Goal: Transaction & Acquisition: Purchase product/service

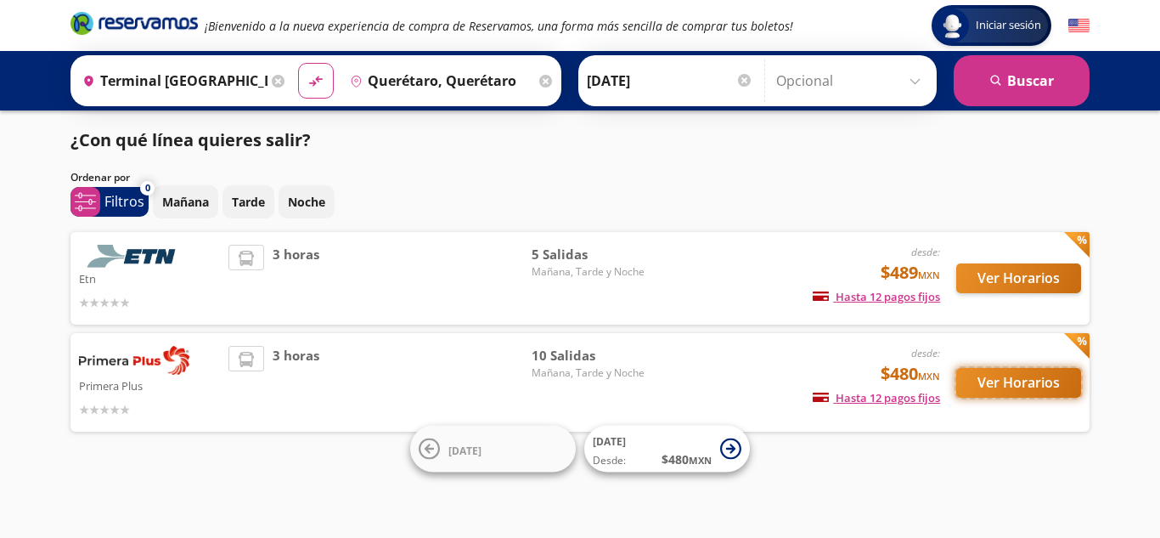
click at [983, 382] on button "Ver Horarios" at bounding box center [1019, 383] width 125 height 30
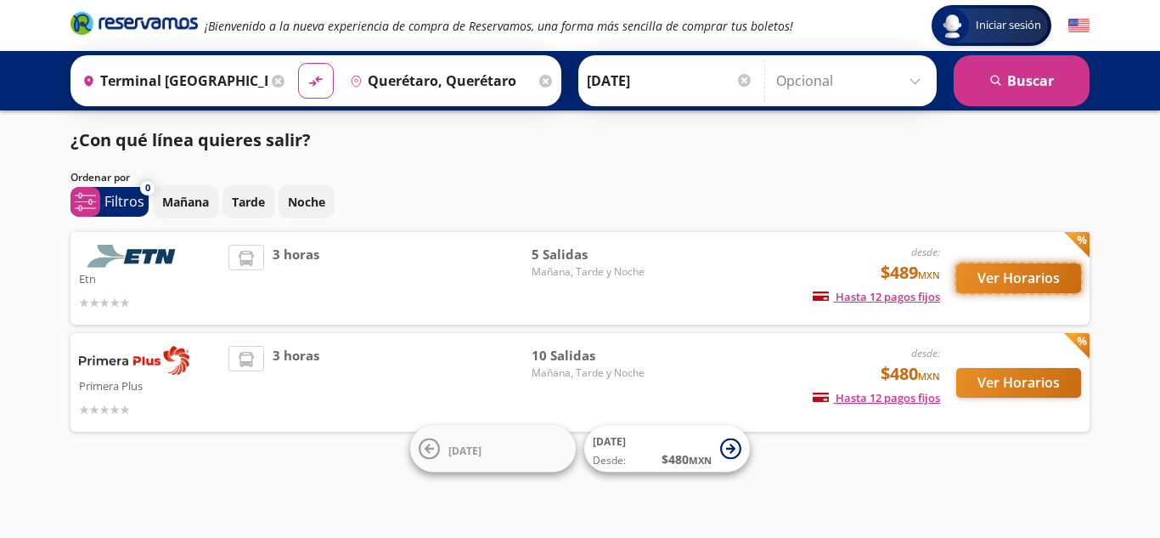
click at [982, 281] on button "Ver Horarios" at bounding box center [1019, 278] width 125 height 30
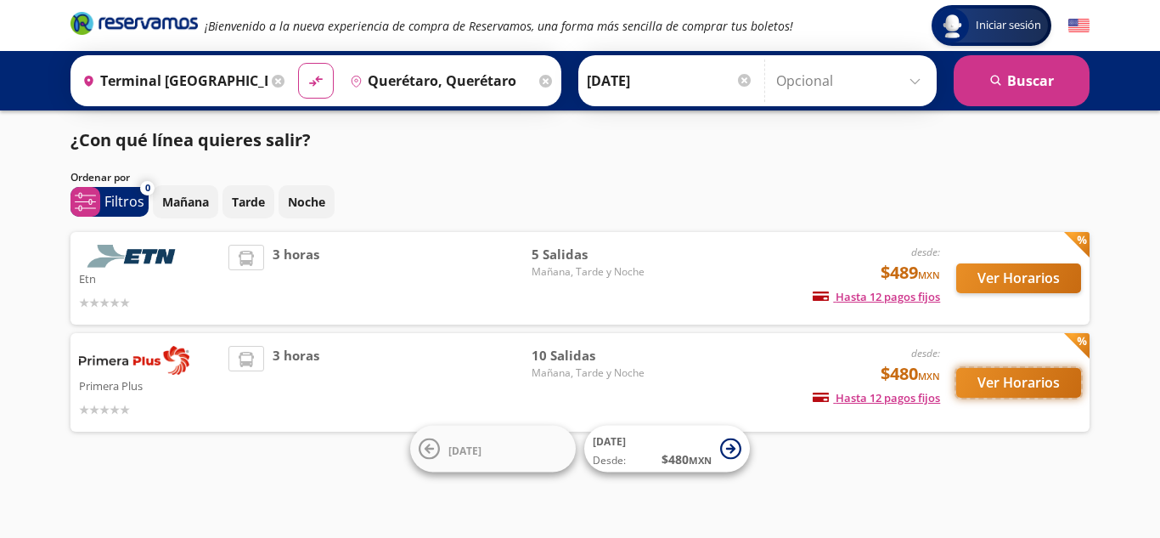
click at [998, 380] on button "Ver Horarios" at bounding box center [1019, 383] width 125 height 30
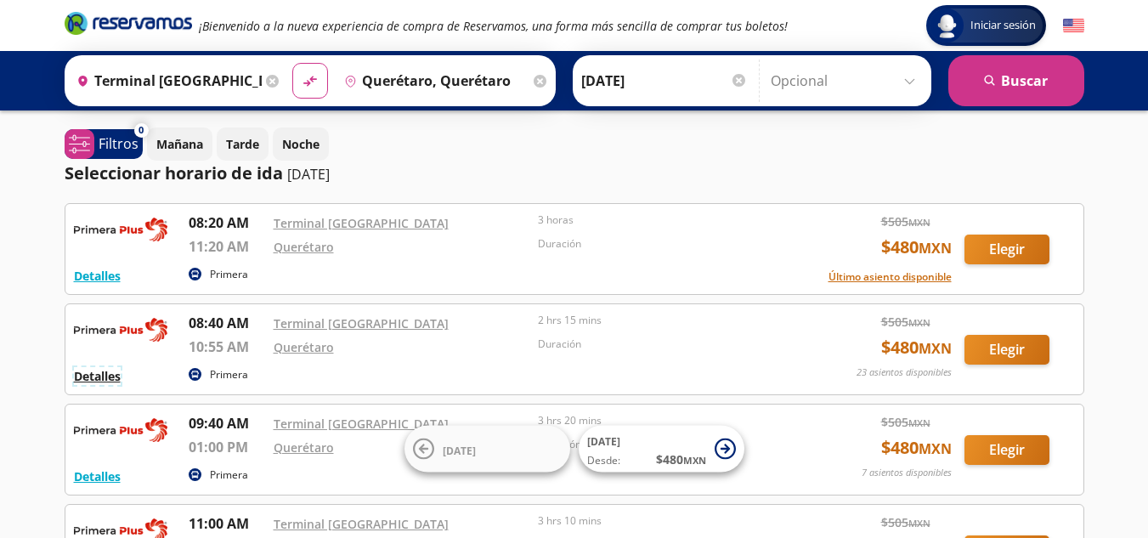
click at [94, 381] on button "Detalles" at bounding box center [97, 376] width 47 height 18
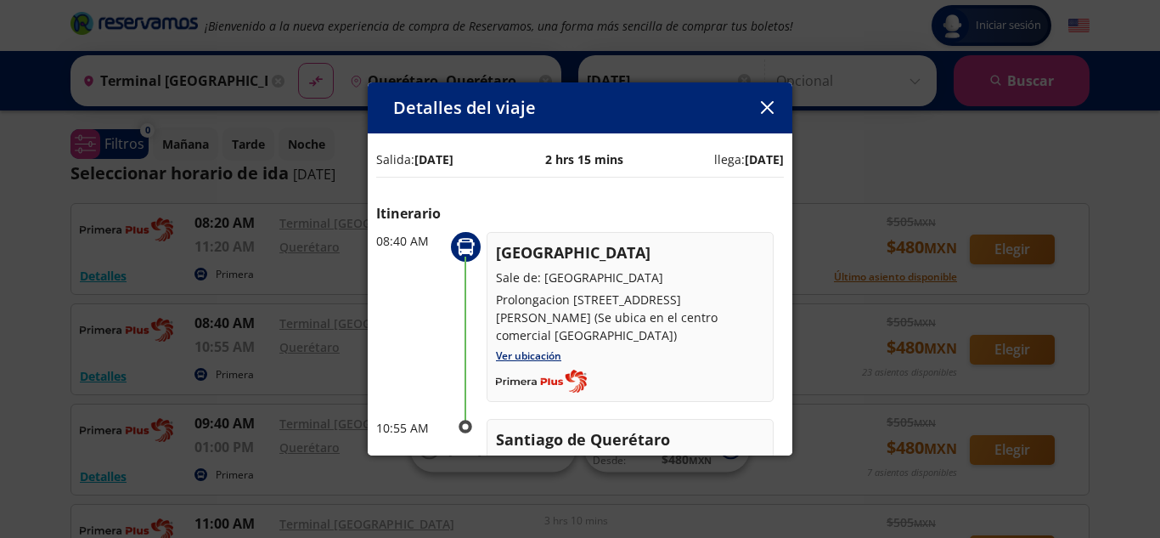
click at [759, 107] on button "button" at bounding box center [766, 107] width 25 height 25
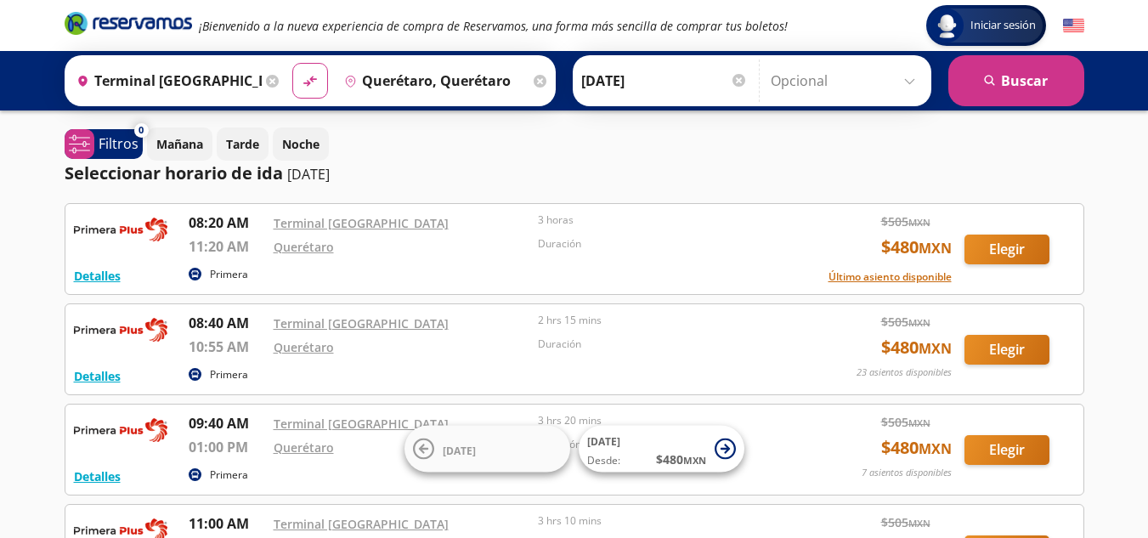
click at [911, 83] on input "Opcional" at bounding box center [846, 80] width 152 height 42
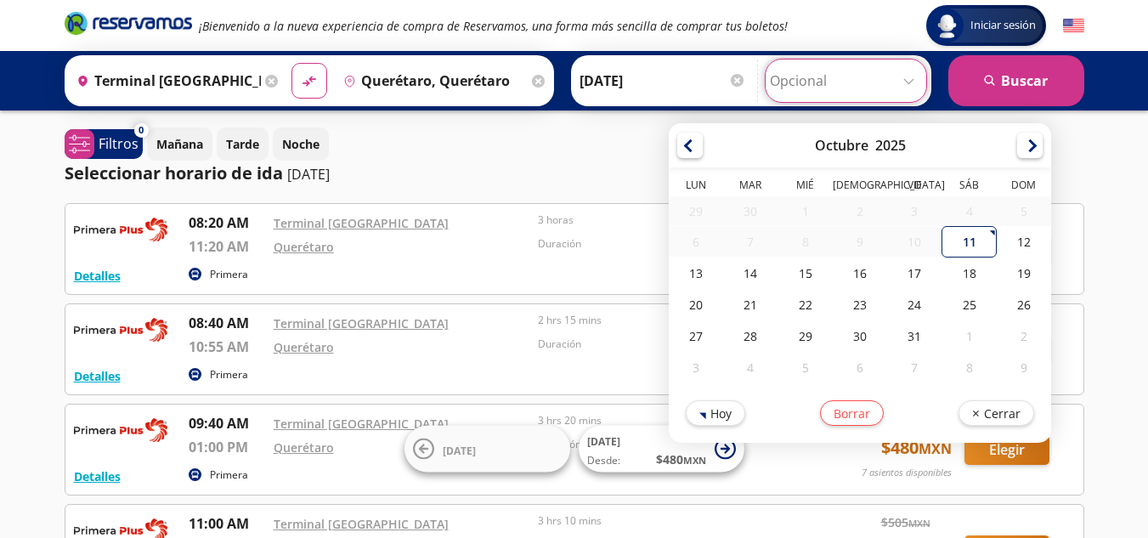
click at [962, 242] on div "11" at bounding box center [969, 241] width 54 height 31
type input "[DATE]"
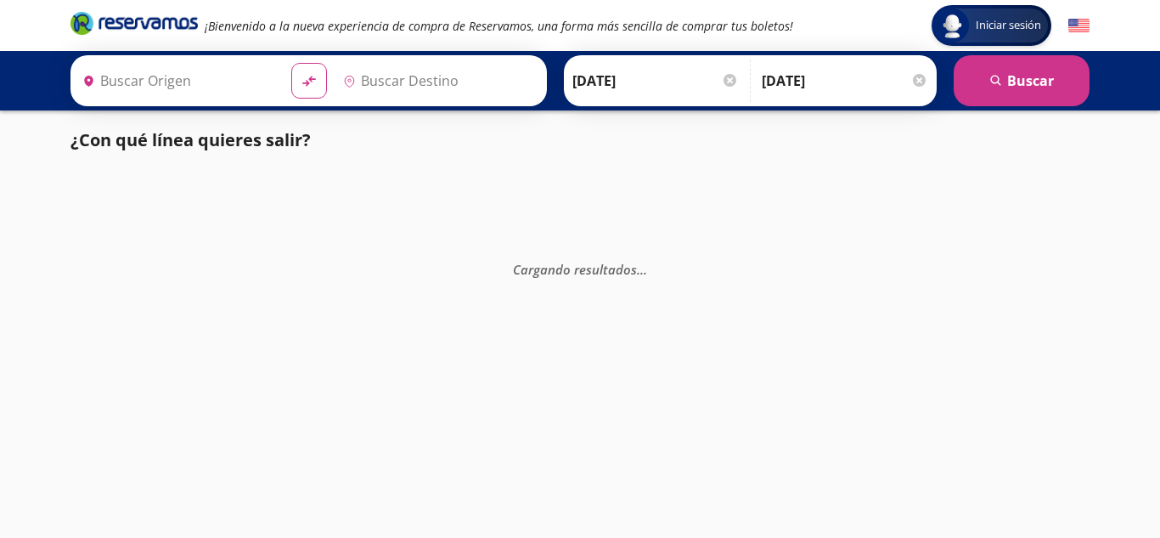
click at [1147, 254] on div "Cargando resultados . . ." at bounding box center [580, 439] width 1160 height 538
type input "Querétaro, Querétaro"
type input "Terminal [GEOGRAPHIC_DATA], [GEOGRAPHIC_DATA]"
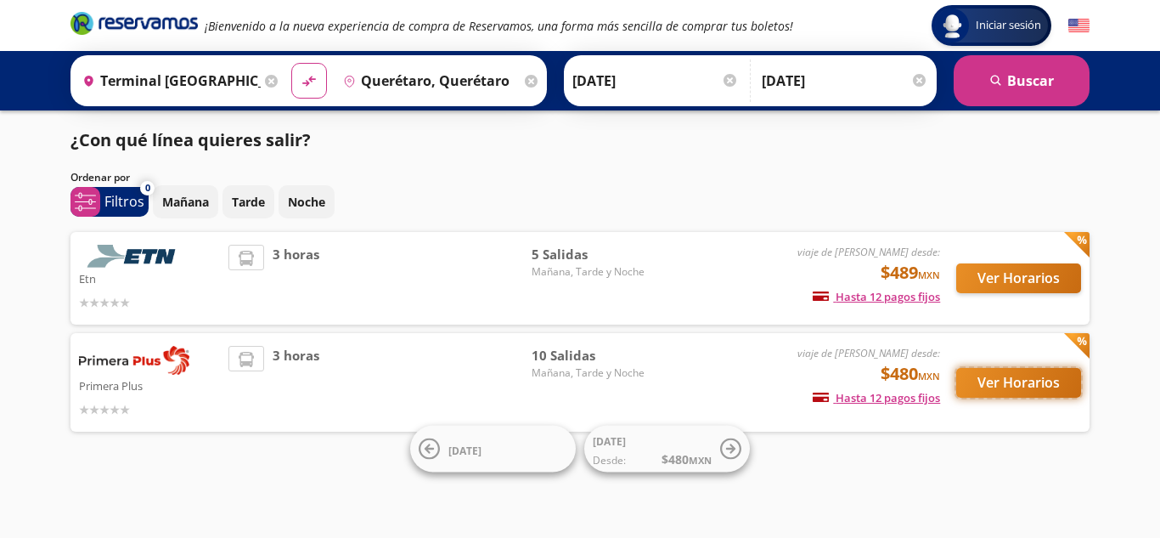
click at [1033, 389] on button "Ver Horarios" at bounding box center [1019, 383] width 125 height 30
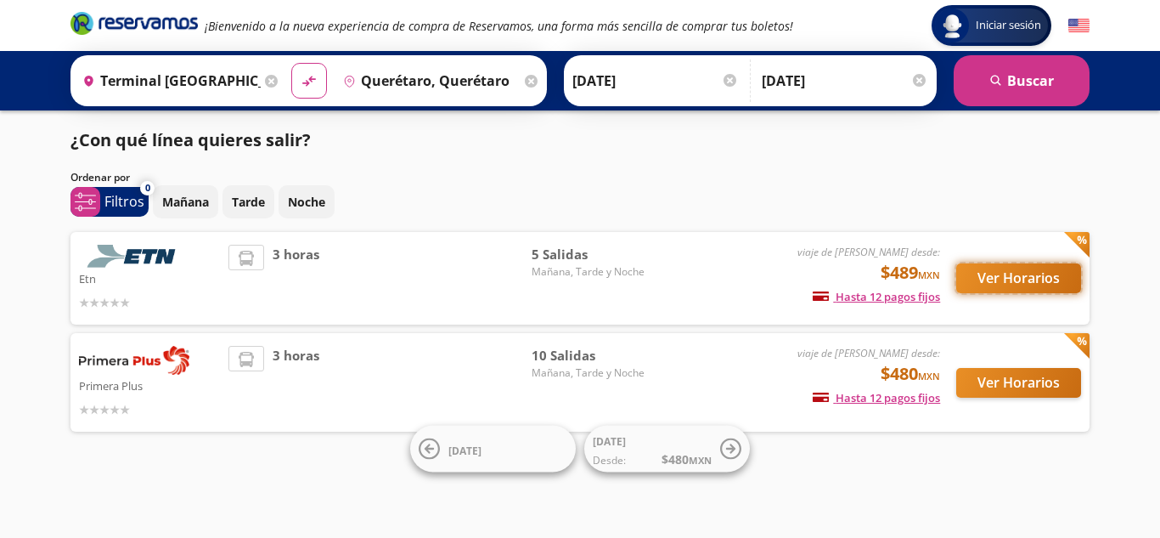
click at [1029, 274] on button "Ver Horarios" at bounding box center [1019, 278] width 125 height 30
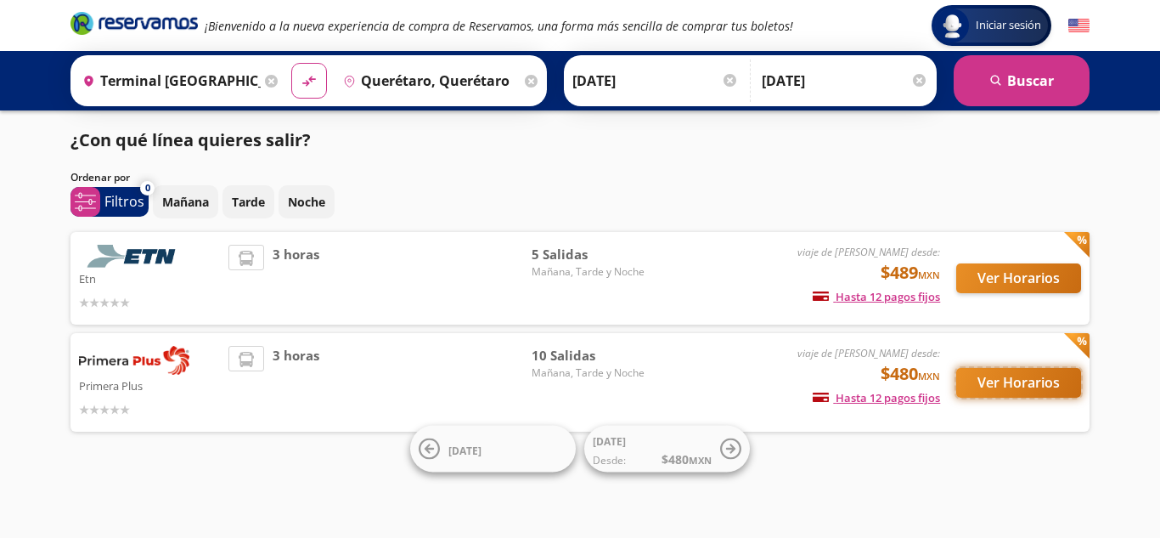
click at [988, 377] on button "Ver Horarios" at bounding box center [1019, 383] width 125 height 30
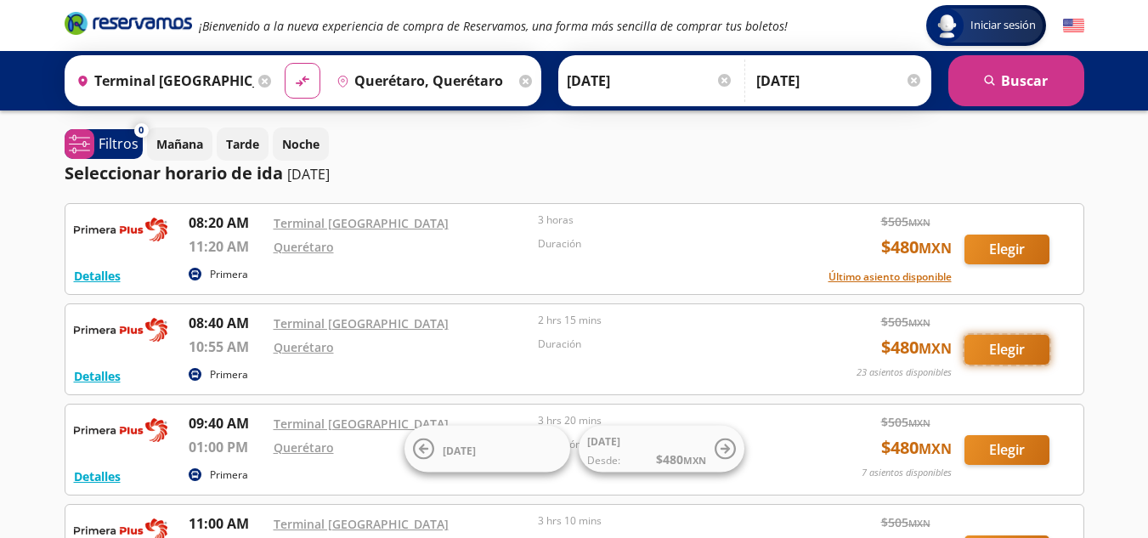
click at [1013, 351] on button "Elegir" at bounding box center [1006, 350] width 85 height 30
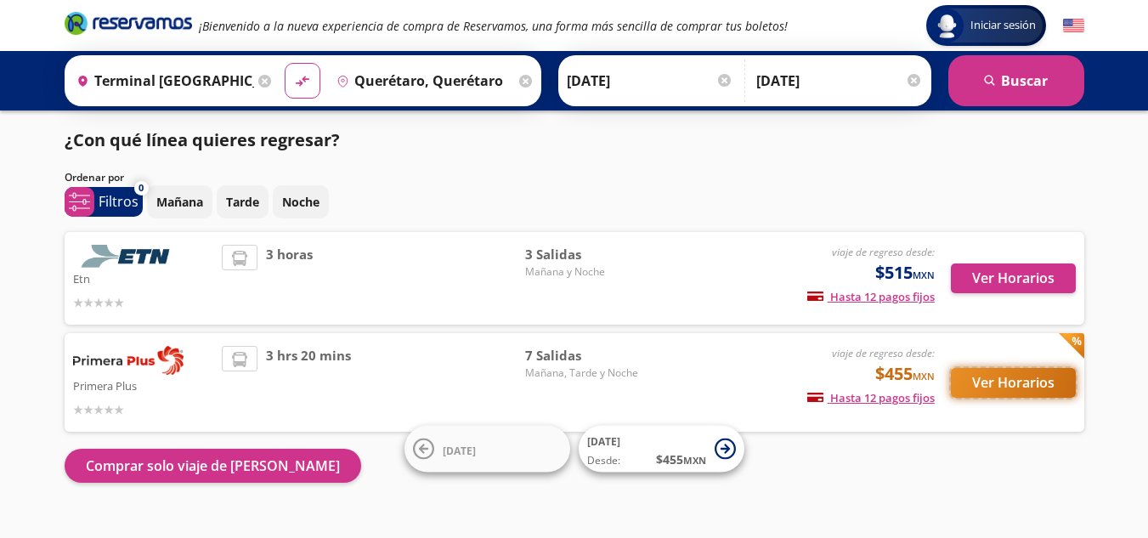
click at [1010, 382] on button "Ver Horarios" at bounding box center [1013, 383] width 125 height 30
click at [1027, 388] on button "Ver Horarios" at bounding box center [1013, 383] width 125 height 30
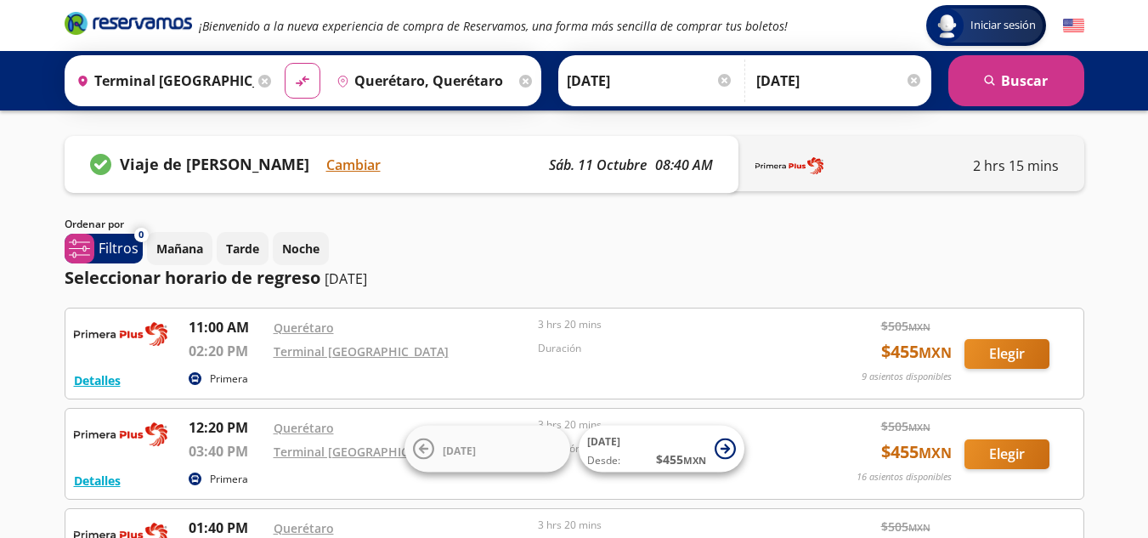
scroll to position [470, 0]
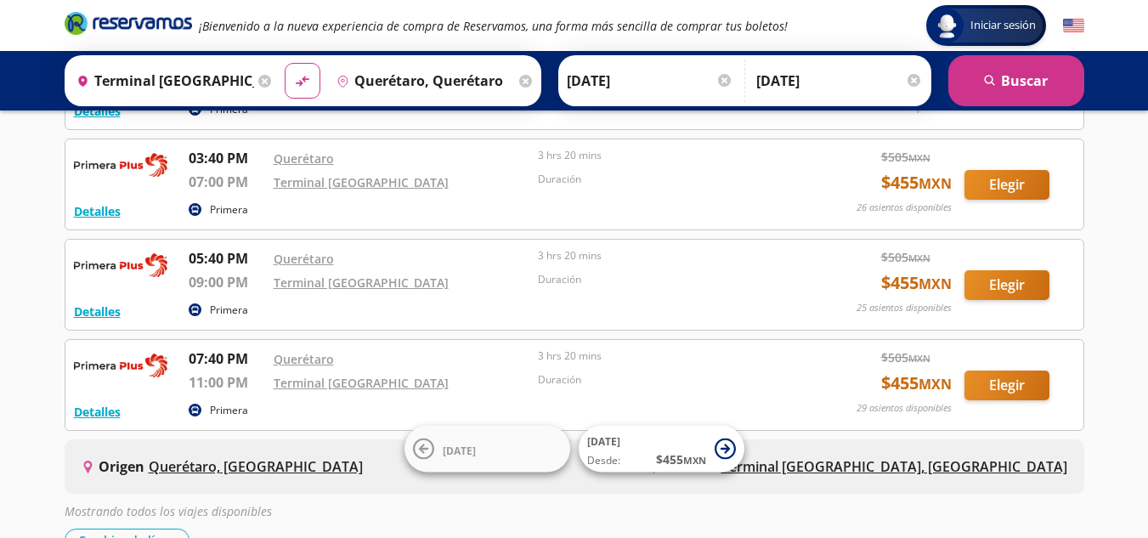
click at [912, 81] on div at bounding box center [913, 80] width 13 height 13
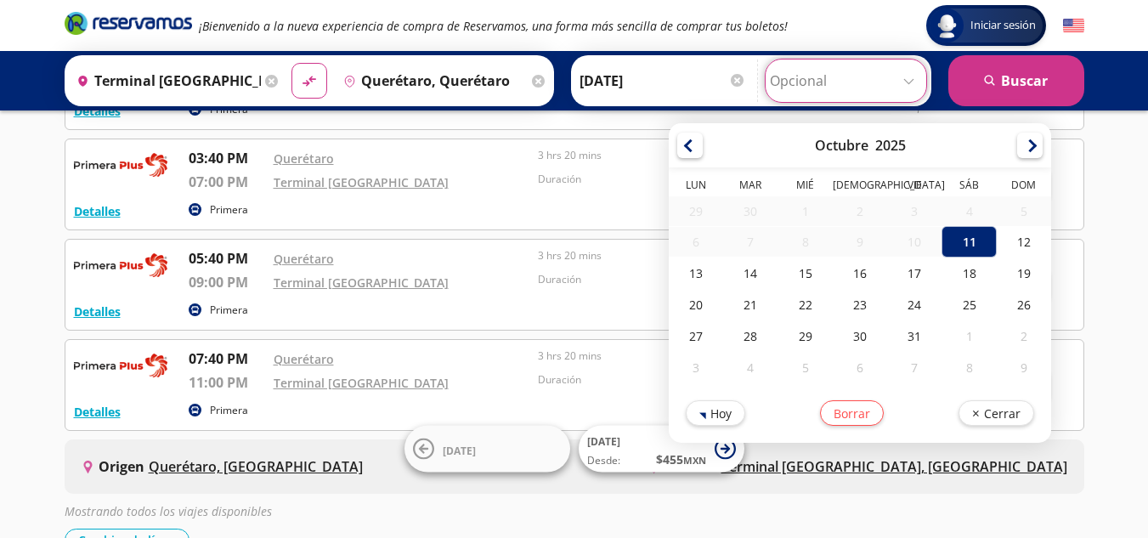
click at [846, 86] on input "Opcional" at bounding box center [846, 80] width 152 height 42
click at [1024, 249] on div "12" at bounding box center [1023, 241] width 54 height 31
type input "12-Oct-25"
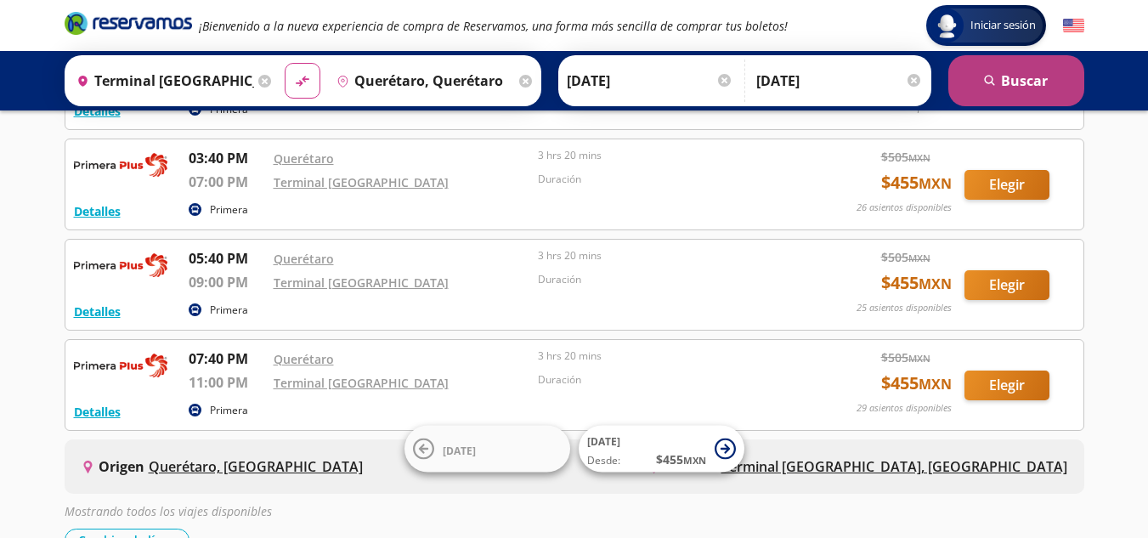
click at [1009, 86] on button "search Buscar" at bounding box center [1016, 80] width 136 height 51
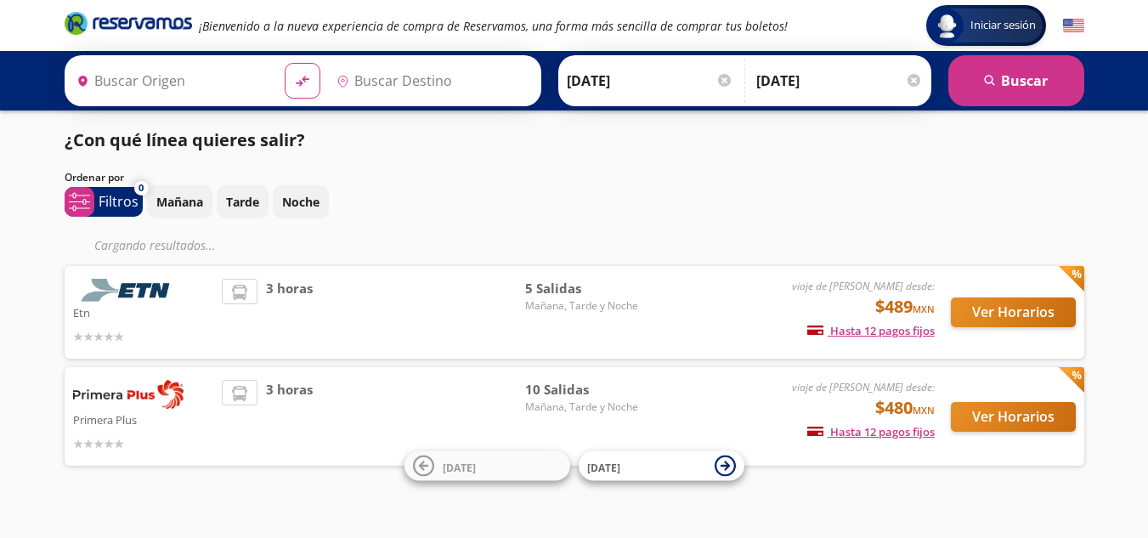
type input "Querétaro, Querétaro"
type input "Terminal [GEOGRAPHIC_DATA], [GEOGRAPHIC_DATA]"
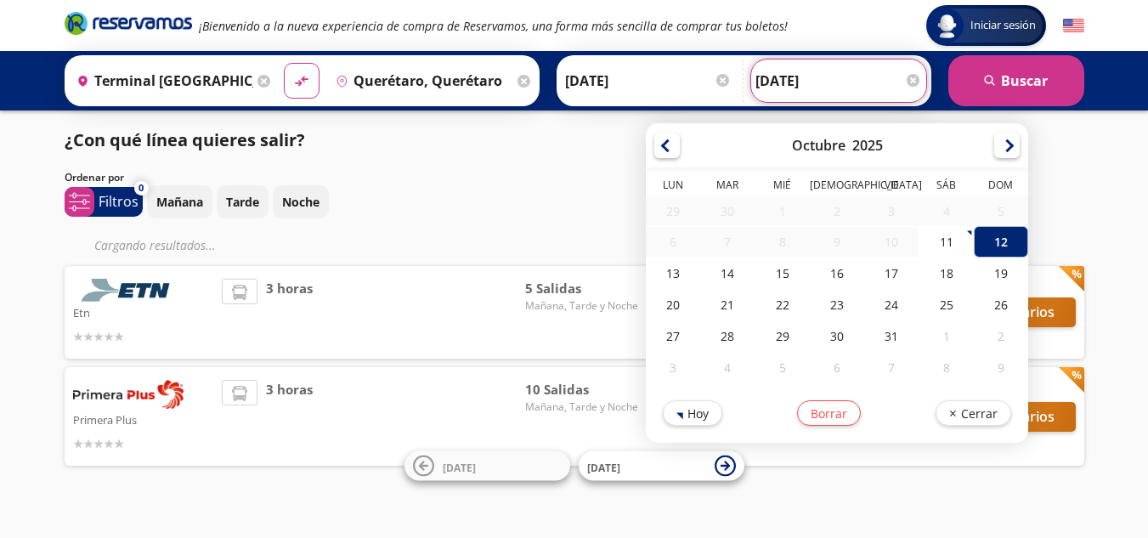
click at [855, 92] on input "12-Oct-25" at bounding box center [838, 80] width 167 height 42
click at [996, 246] on div "12" at bounding box center [1001, 241] width 54 height 31
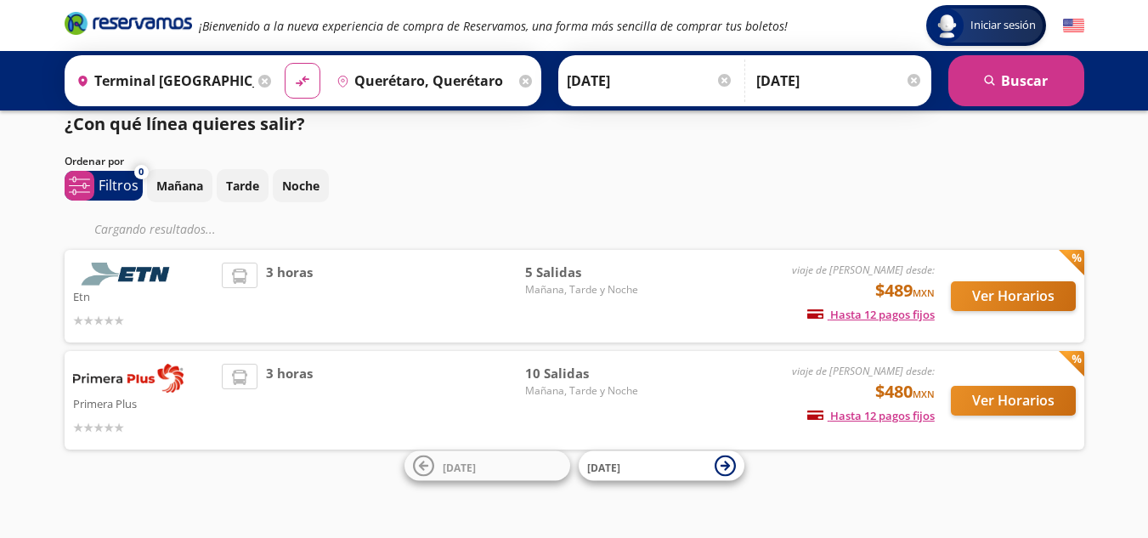
scroll to position [21, 0]
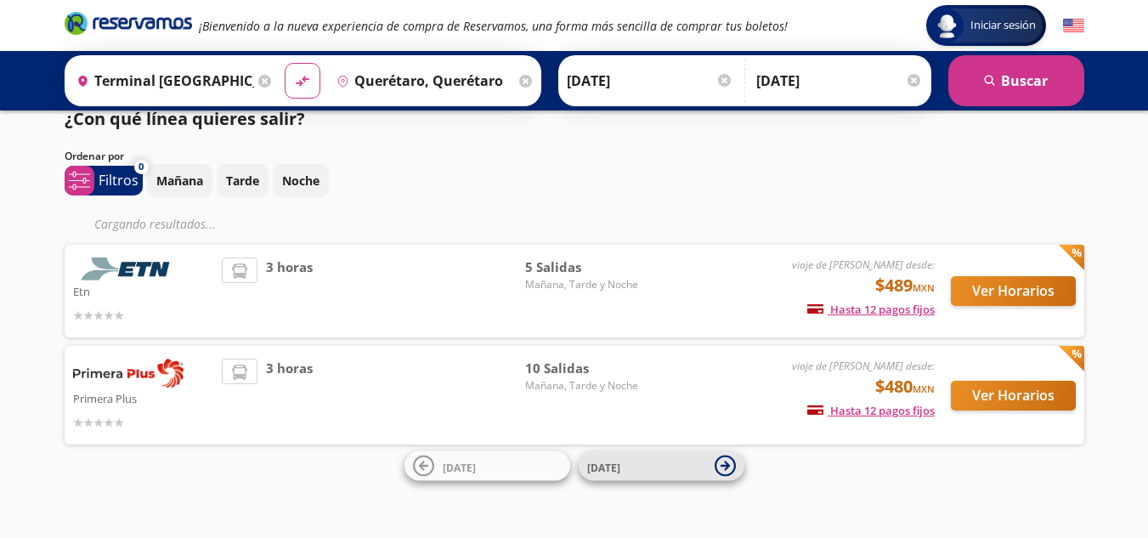
click at [602, 458] on span "[DATE]" at bounding box center [646, 465] width 119 height 20
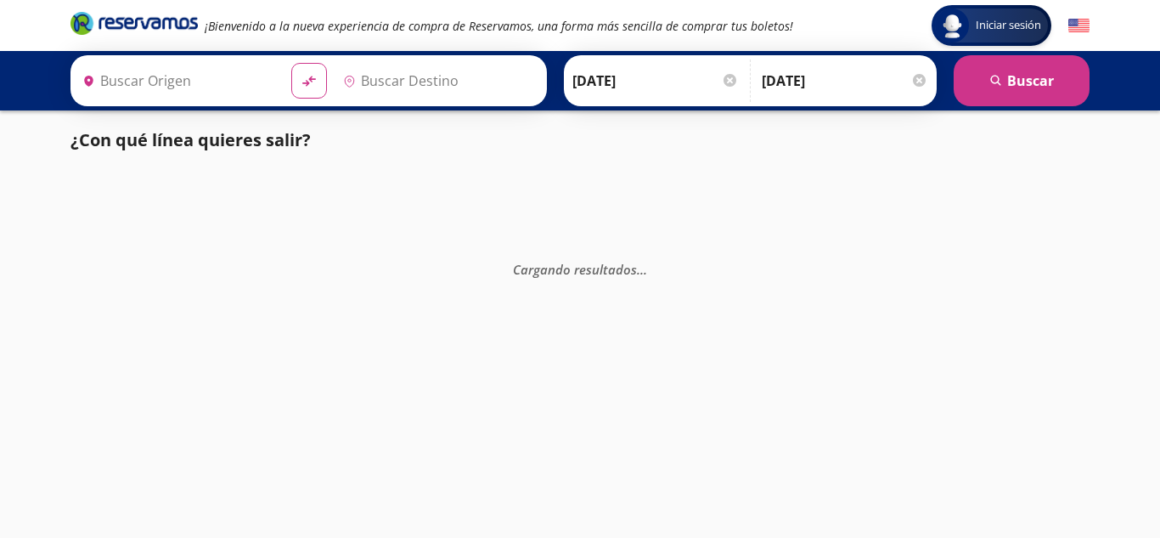
type input "Terminal [GEOGRAPHIC_DATA], [GEOGRAPHIC_DATA]"
type input "Querétaro, Querétaro"
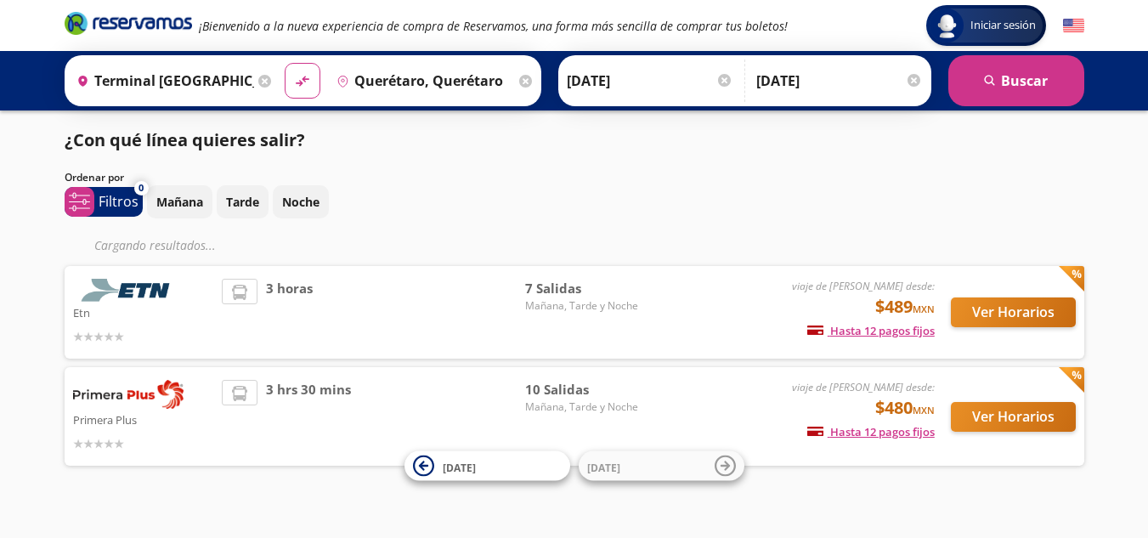
click at [654, 77] on input "12-Oct-25" at bounding box center [650, 80] width 167 height 42
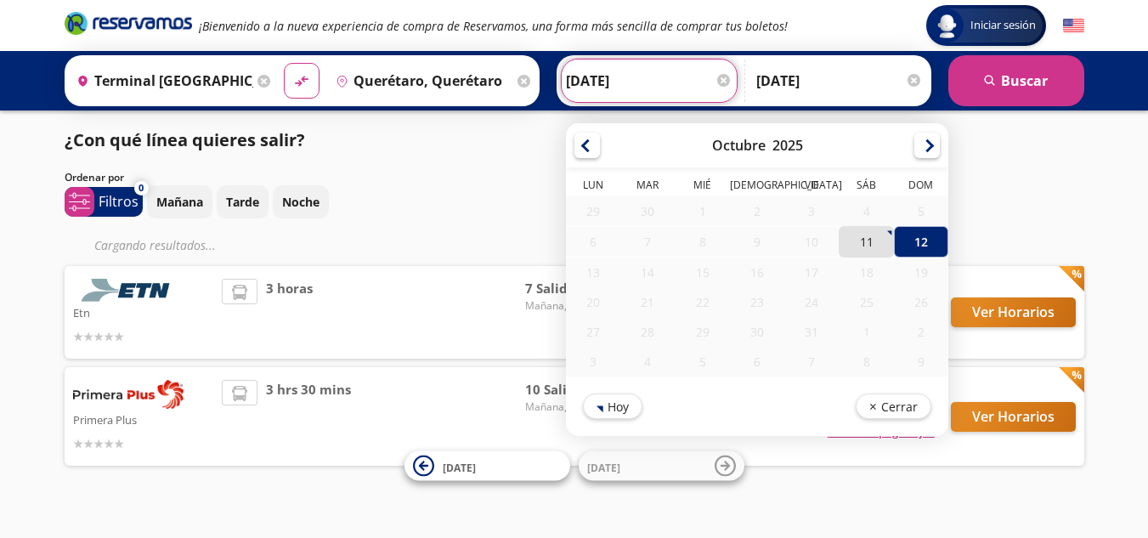
click at [863, 243] on div "11" at bounding box center [865, 241] width 54 height 31
type input "[DATE]"
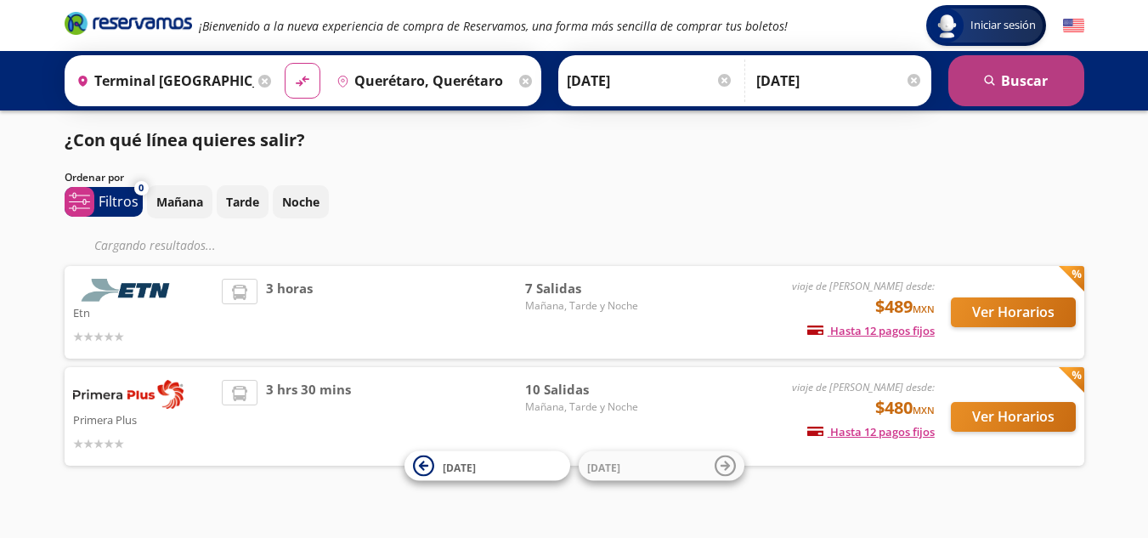
click at [1007, 74] on button "search Buscar" at bounding box center [1016, 80] width 136 height 51
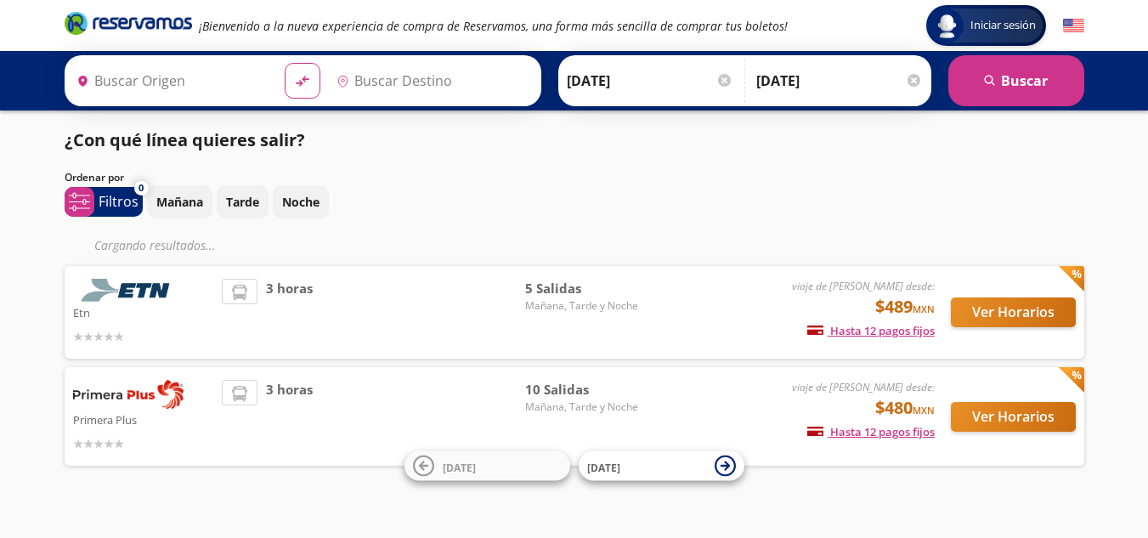
type input "Terminal [GEOGRAPHIC_DATA], [GEOGRAPHIC_DATA]"
type input "Querétaro, Querétaro"
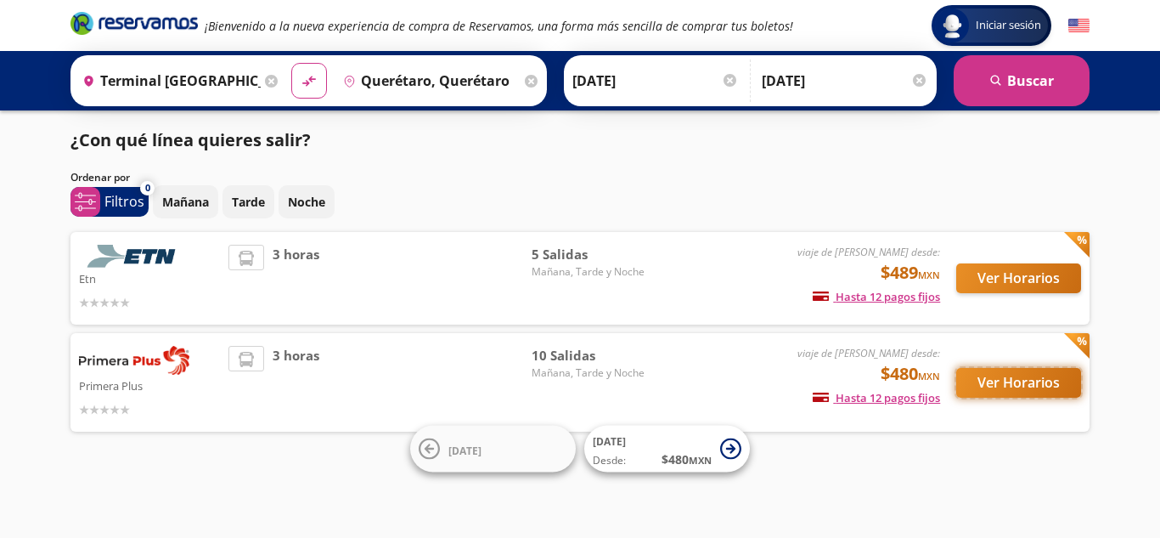
click at [1007, 379] on button "Ver Horarios" at bounding box center [1019, 383] width 125 height 30
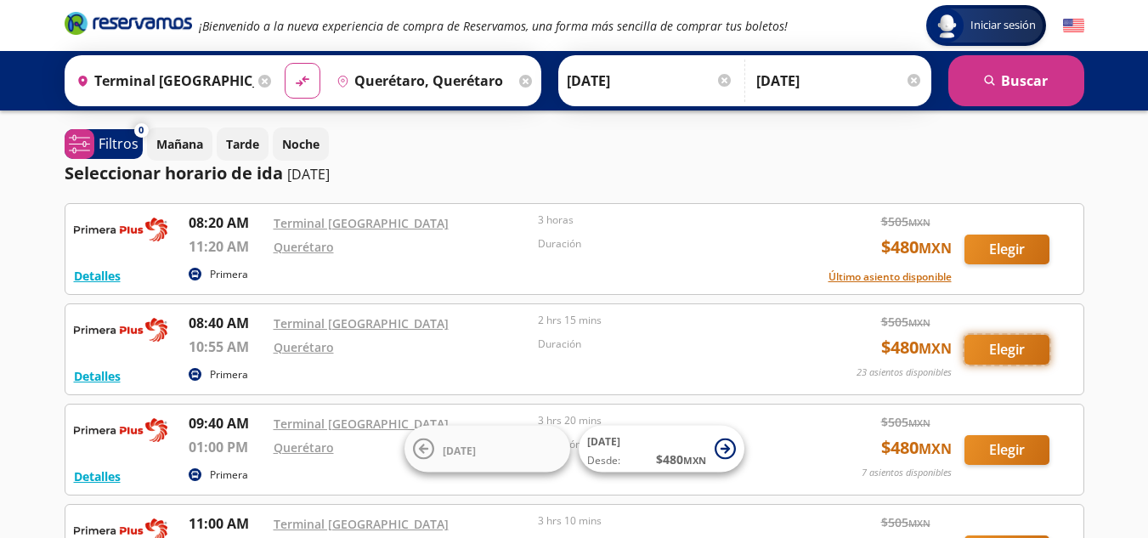
click at [983, 353] on button "Elegir" at bounding box center [1006, 350] width 85 height 30
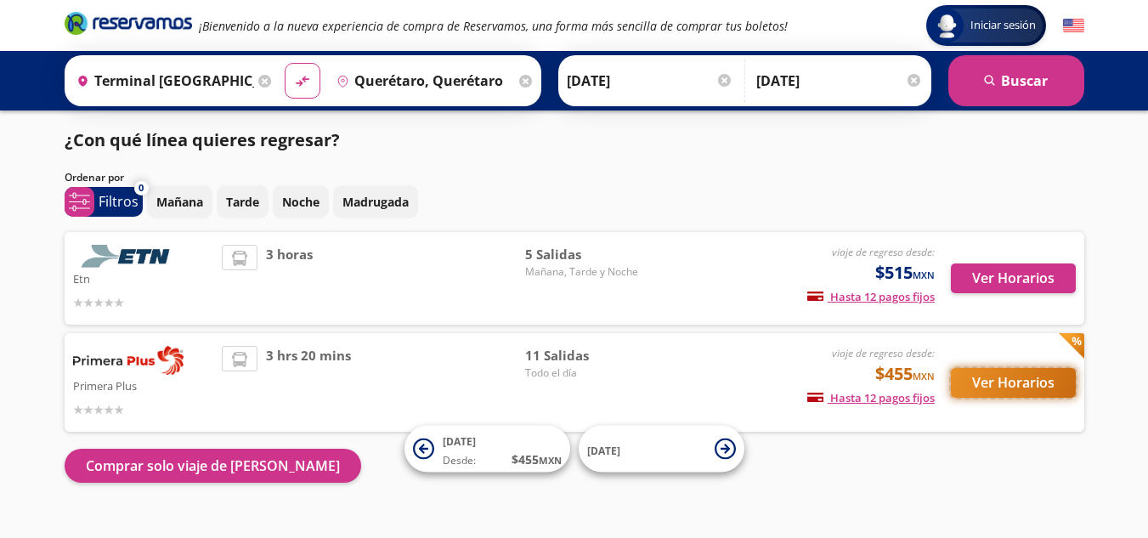
click at [986, 385] on button "Ver Horarios" at bounding box center [1013, 383] width 125 height 30
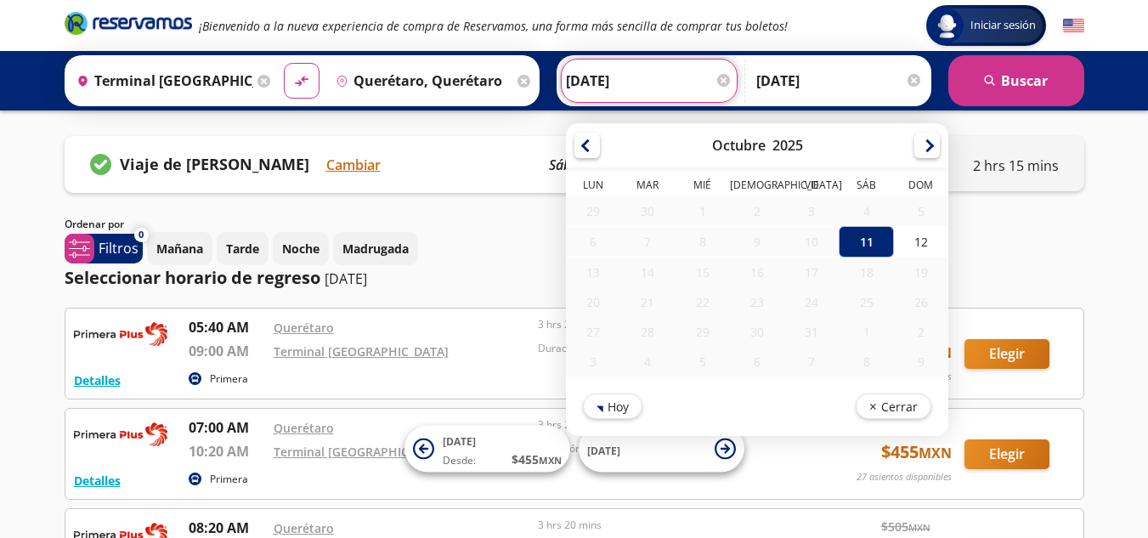
click at [616, 92] on input "[DATE]" at bounding box center [649, 80] width 167 height 42
click at [861, 242] on div "11" at bounding box center [865, 241] width 54 height 31
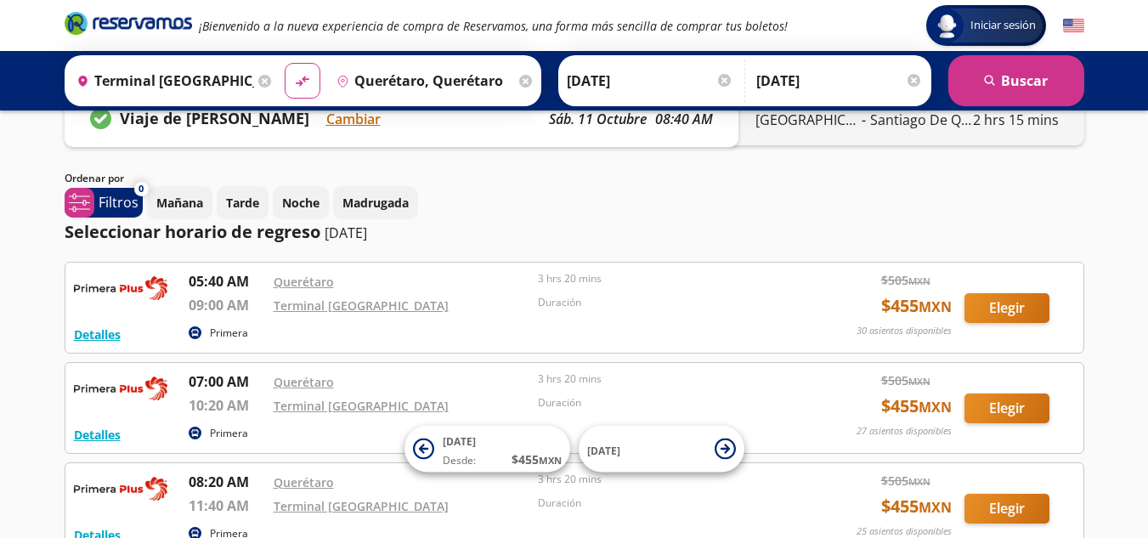
scroll to position [85, 0]
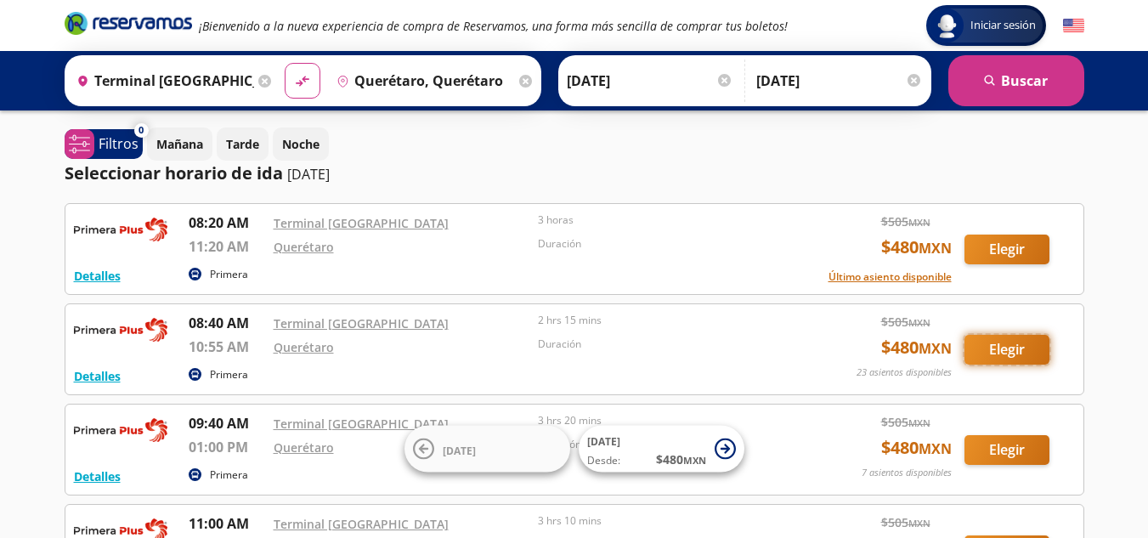
click at [1001, 353] on button "Elegir" at bounding box center [1006, 350] width 85 height 30
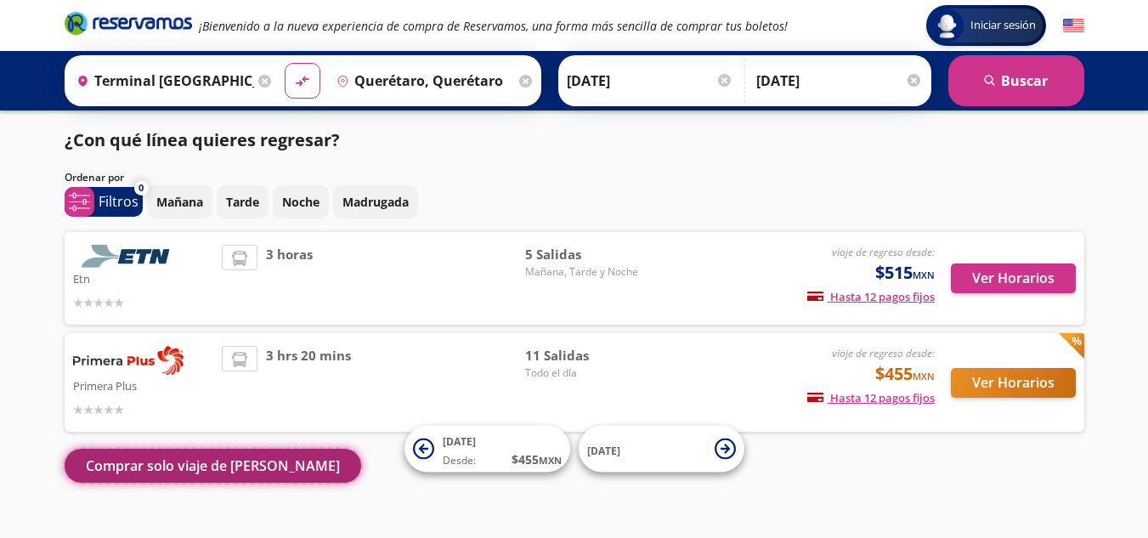
click at [165, 472] on button "Comprar solo viaje de ida" at bounding box center [213, 466] width 296 height 34
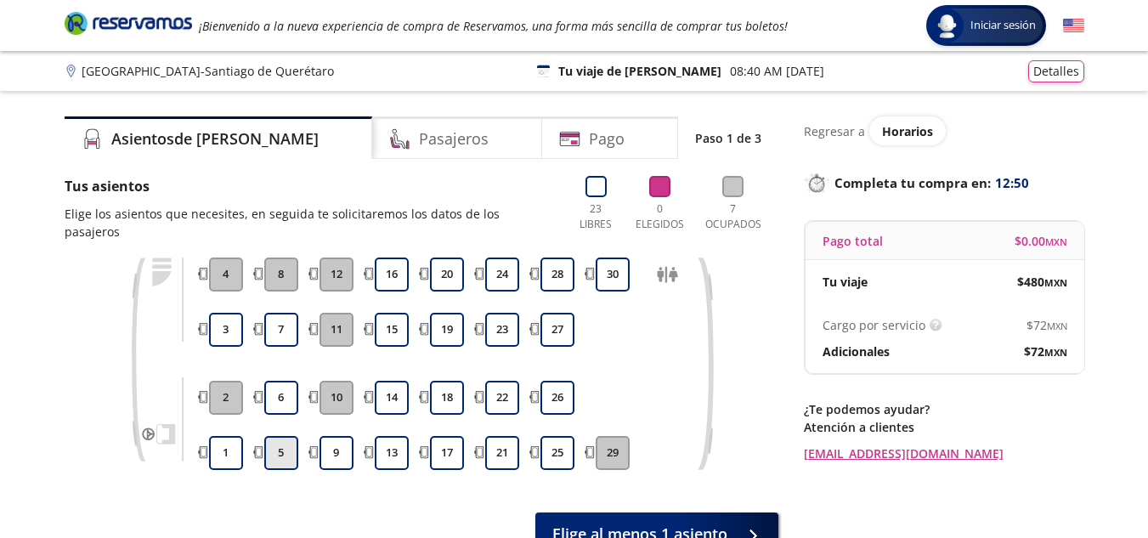
click at [278, 441] on button "5" at bounding box center [281, 453] width 34 height 34
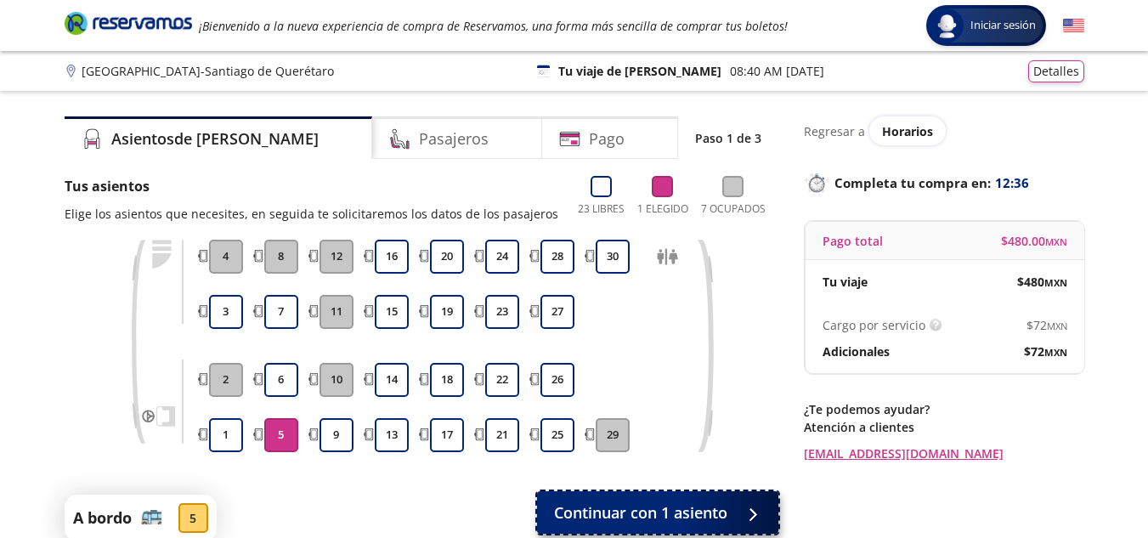
click at [646, 513] on span "Continuar con 1 asiento" at bounding box center [640, 512] width 173 height 23
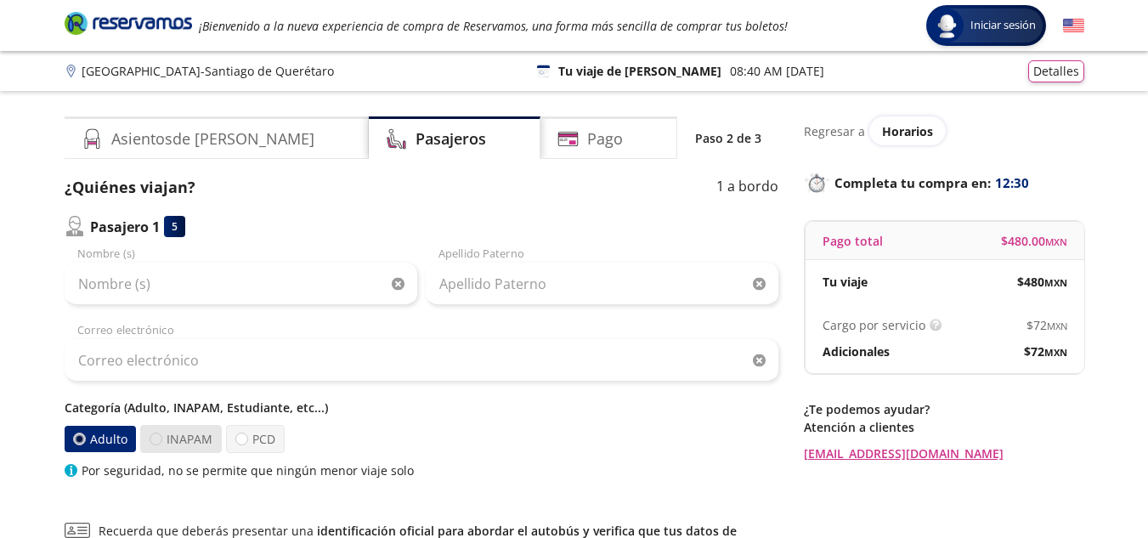
click at [155, 441] on div at bounding box center [156, 438] width 13 height 13
click at [155, 441] on input "INAPAM" at bounding box center [155, 438] width 11 height 11
radio input "true"
radio input "false"
click at [598, 142] on div "Pago" at bounding box center [608, 137] width 137 height 42
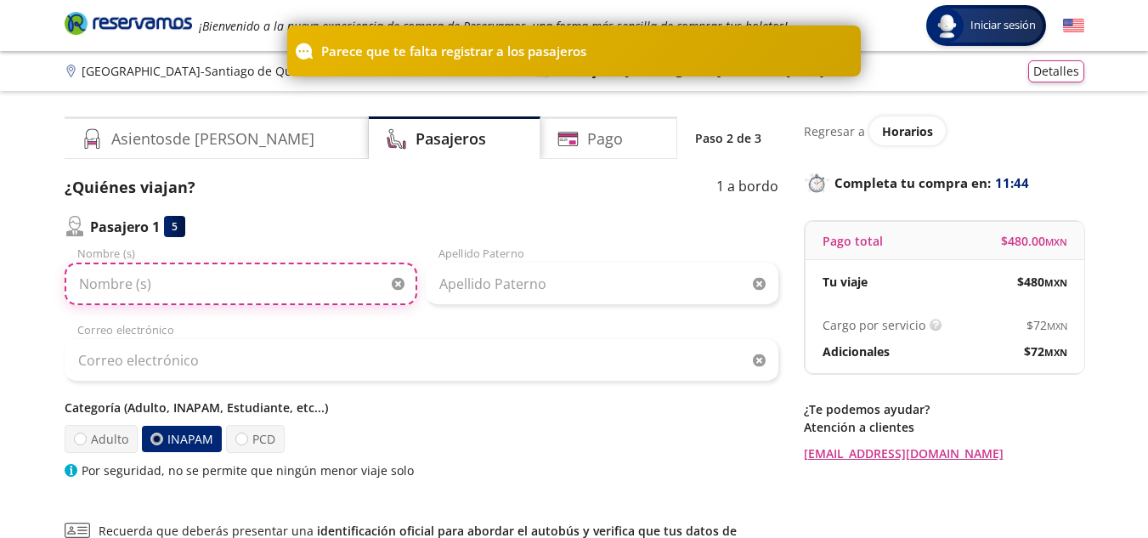
click at [270, 291] on input "Nombre (s)" at bounding box center [241, 283] width 353 height 42
type input "LILIAN"
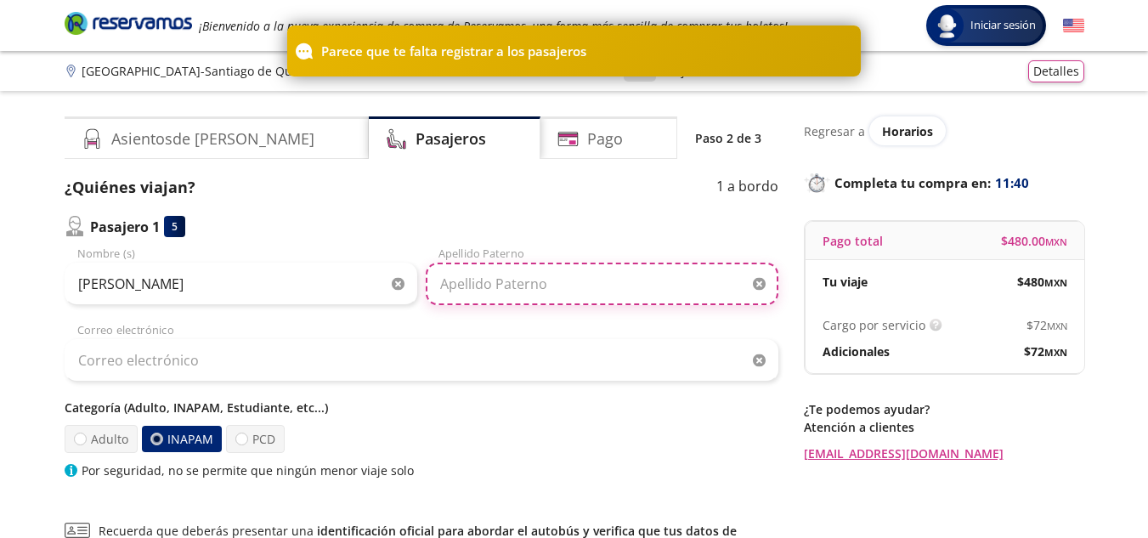
click at [481, 277] on input "Apellido Paterno" at bounding box center [602, 283] width 353 height 42
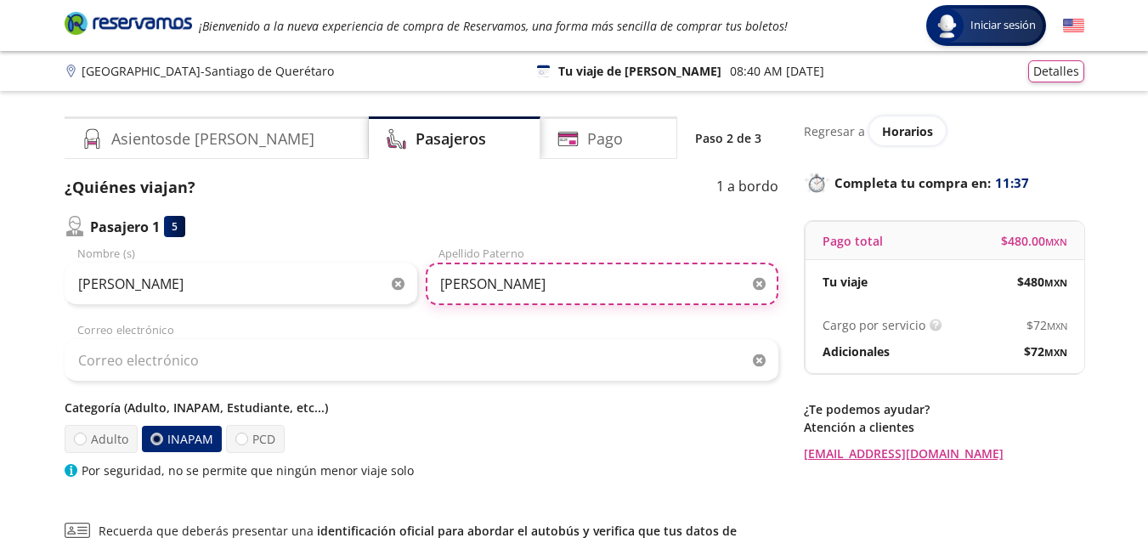
type input "AMIONE"
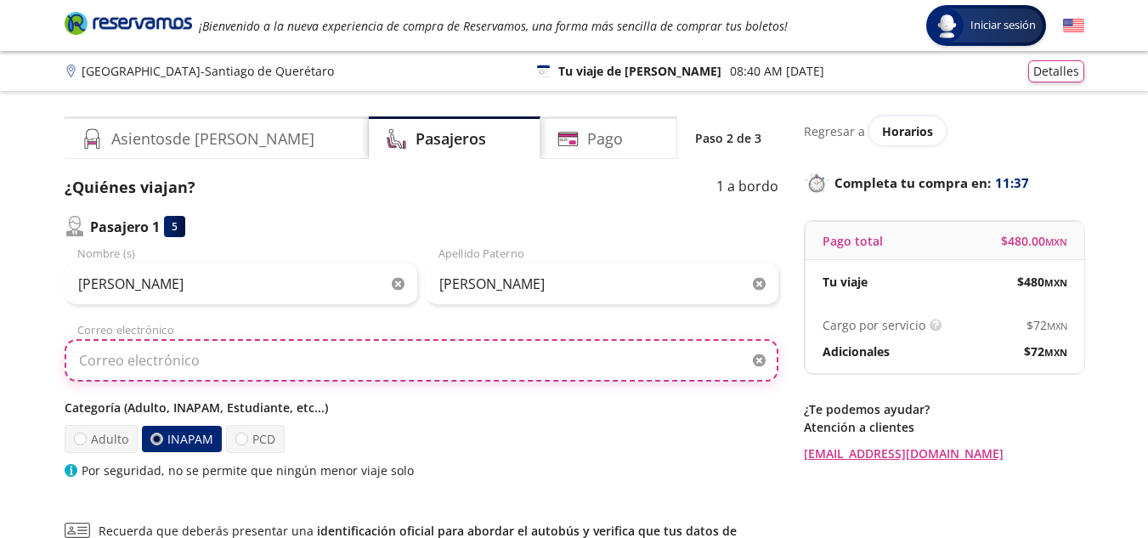
click at [207, 366] on input "Correo electrónico" at bounding box center [422, 360] width 714 height 42
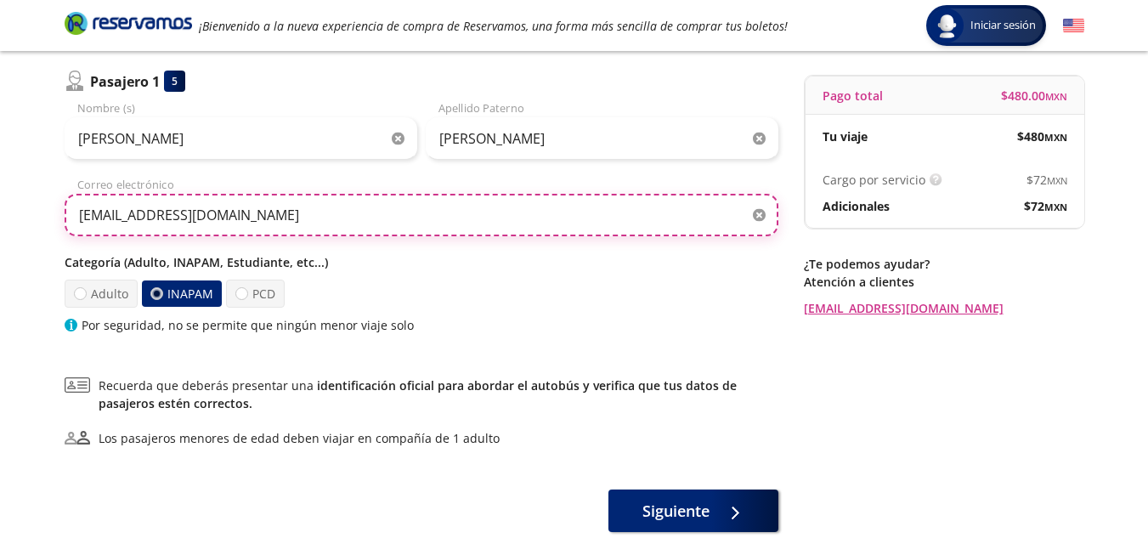
scroll to position [170, 0]
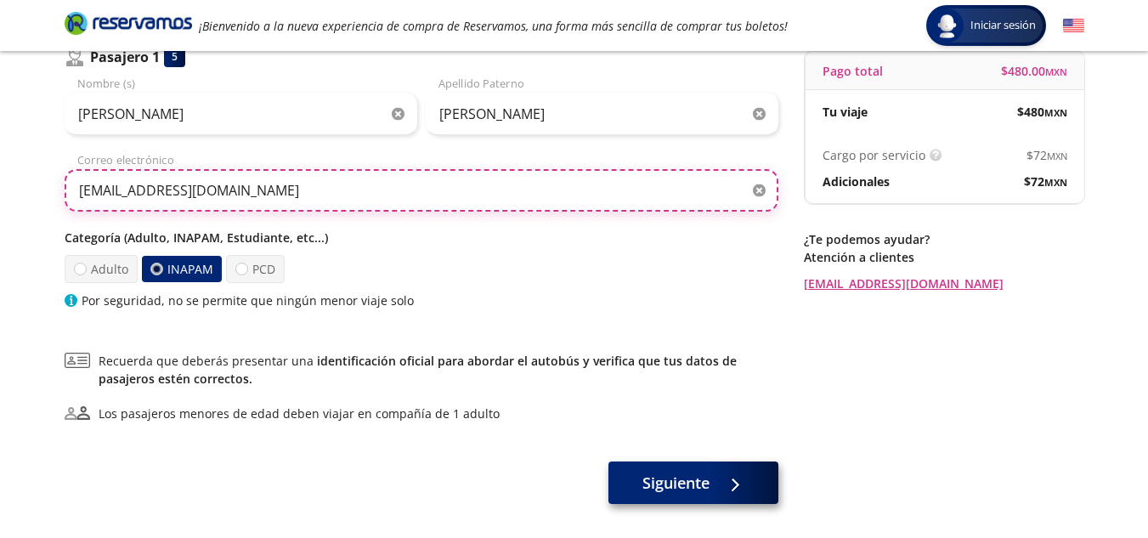
type input "la_shedid@hotmail.com"
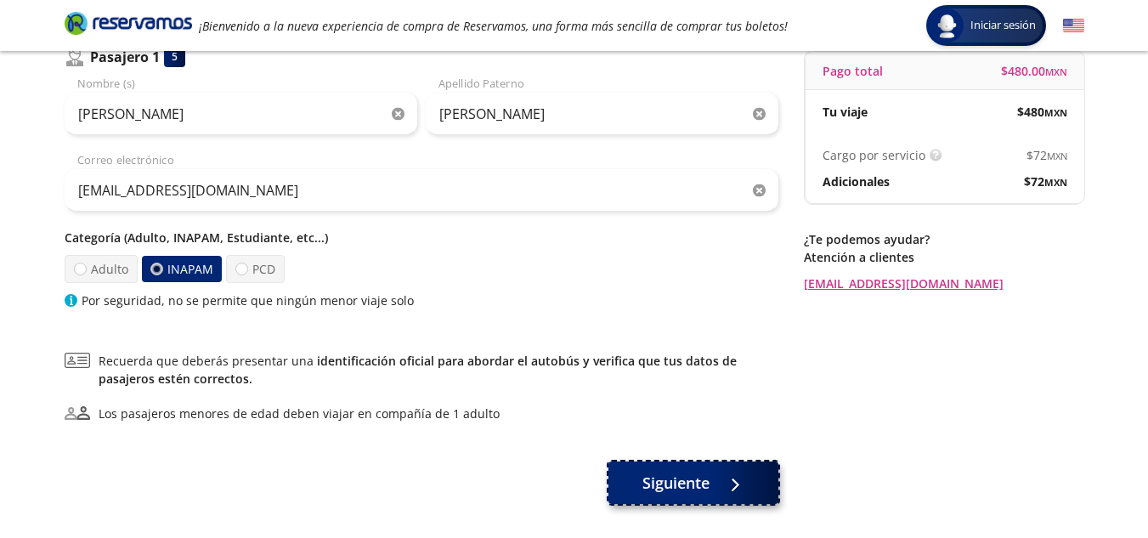
click at [675, 488] on span "Siguiente" at bounding box center [675, 482] width 67 height 23
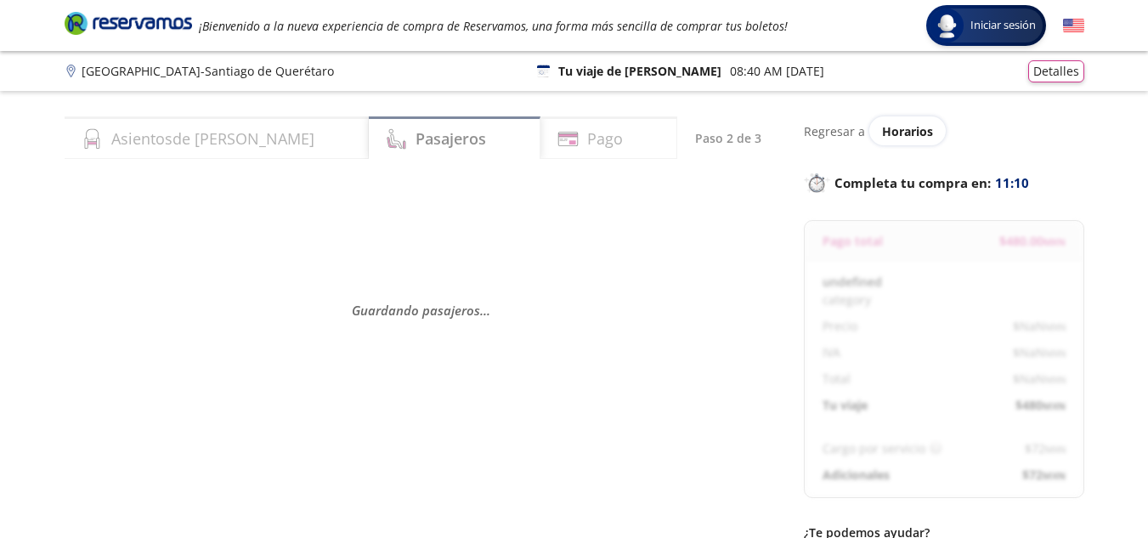
select select "MX"
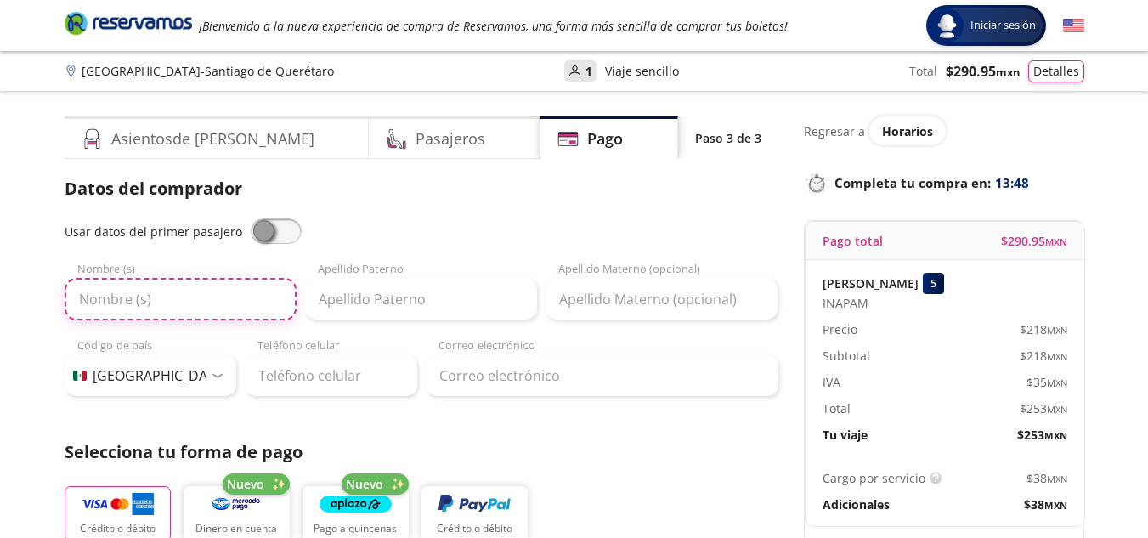
click at [186, 306] on input "Nombre (s)" at bounding box center [181, 299] width 232 height 42
click at [224, 298] on input "Nombre (s)" at bounding box center [181, 299] width 232 height 42
type input "LILIAN"
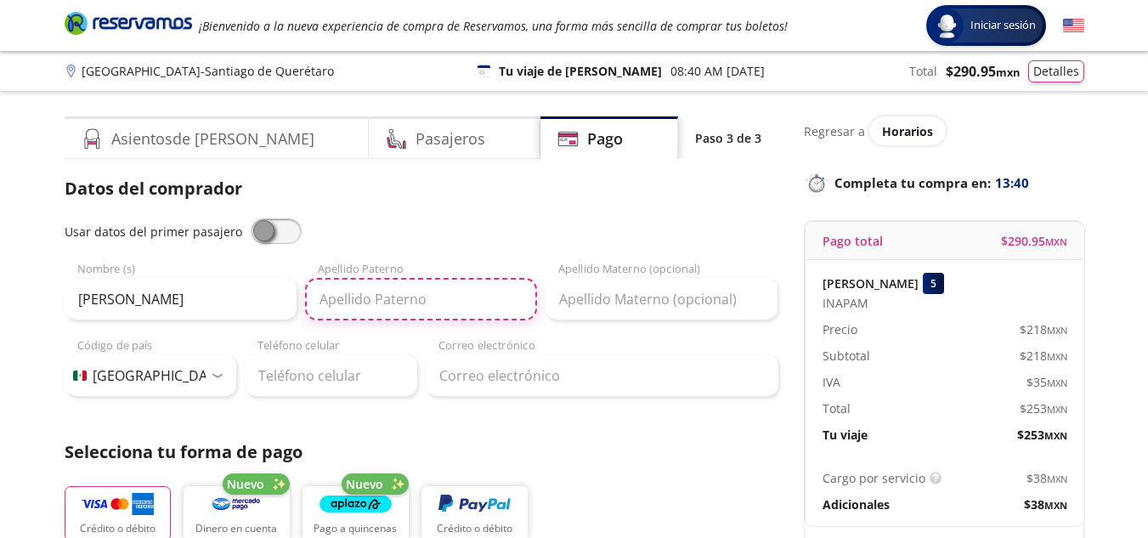
click at [384, 299] on input "Apellido Paterno" at bounding box center [421, 299] width 232 height 42
type input "AMIONE"
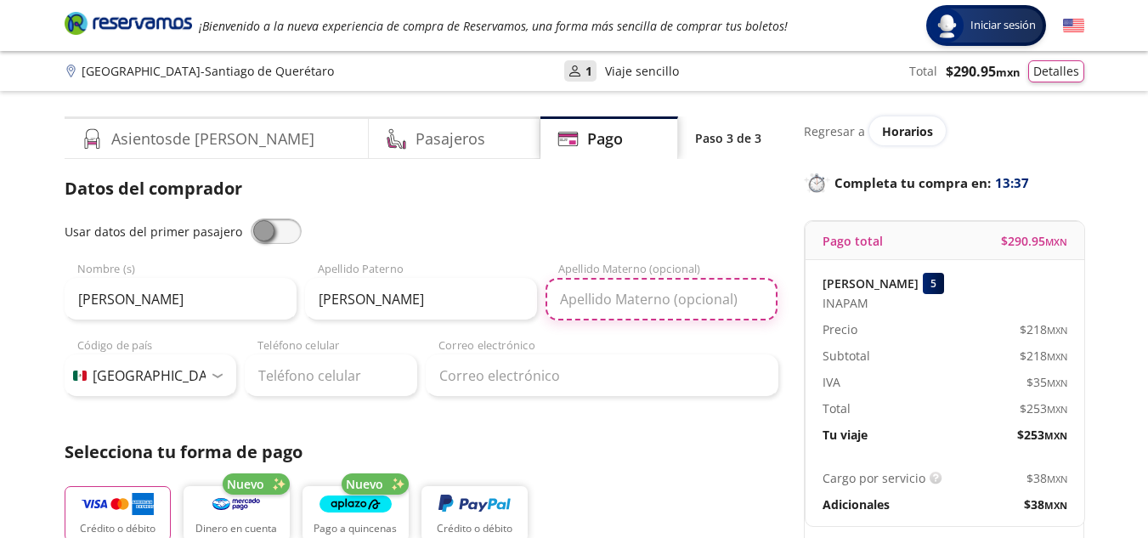
click at [590, 301] on input "Apellido Materno (opcional)" at bounding box center [661, 299] width 232 height 42
type input "SHEDID"
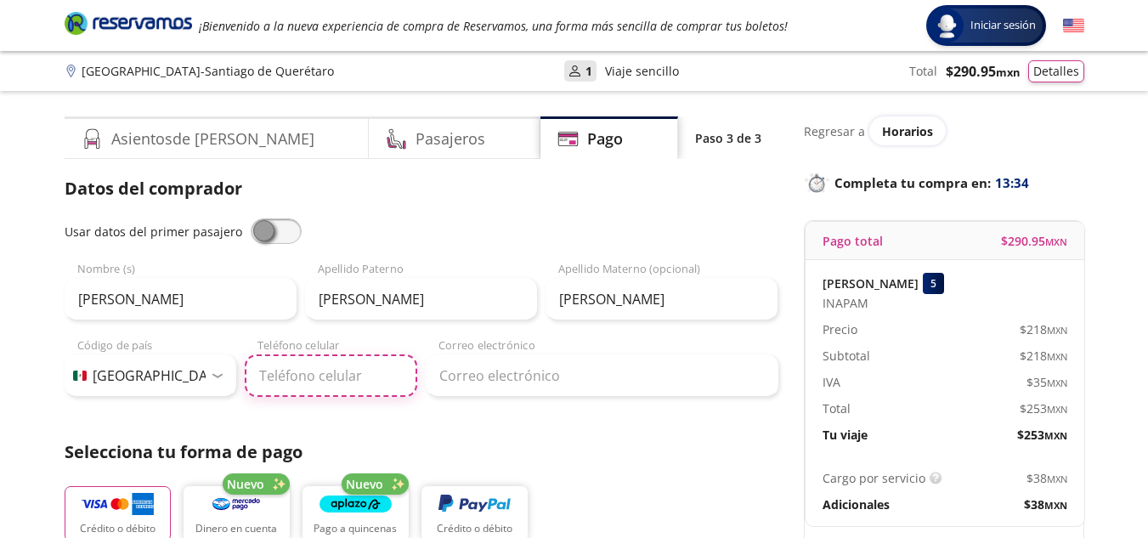
click at [315, 374] on input "Teléfono celular" at bounding box center [331, 375] width 172 height 42
type input "55 5407 7153"
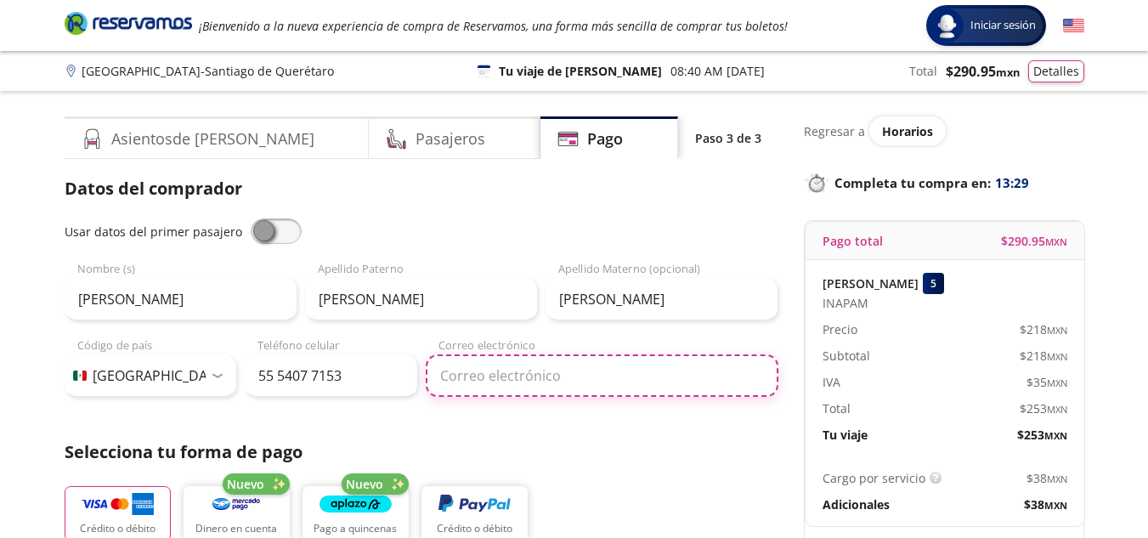
click at [522, 385] on input "Correo electrónico" at bounding box center [602, 375] width 353 height 42
type input "la_shedid@hotmail.com"
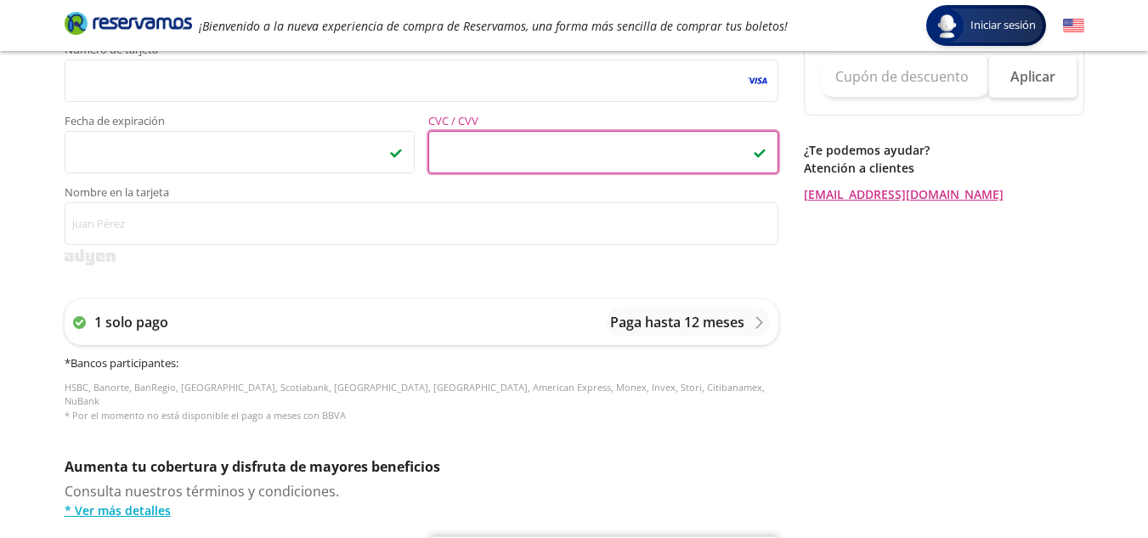
scroll to position [510, 0]
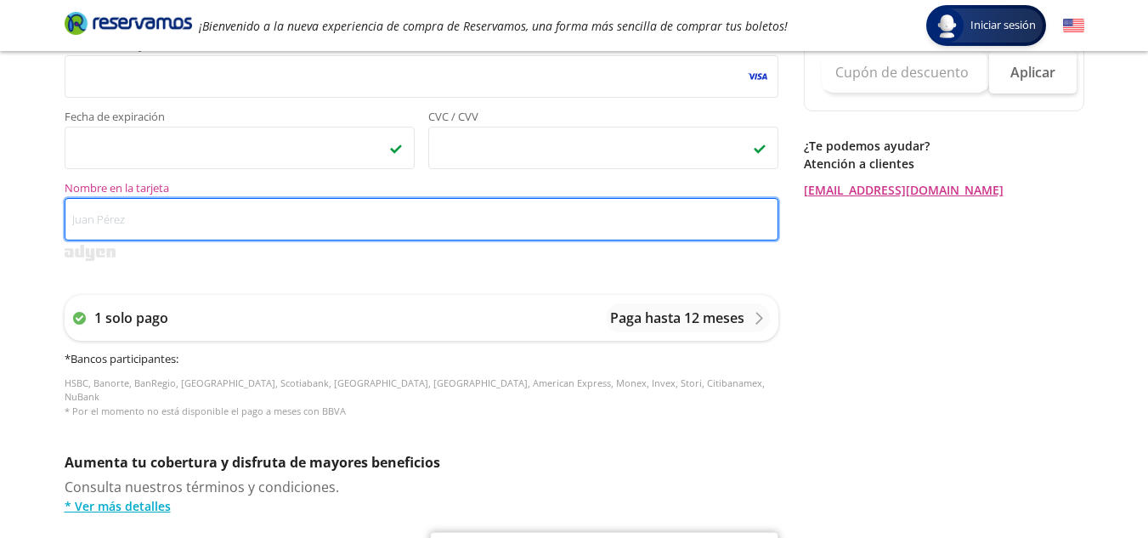
click at [201, 221] on input "Nombre en la tarjeta" at bounding box center [422, 219] width 714 height 42
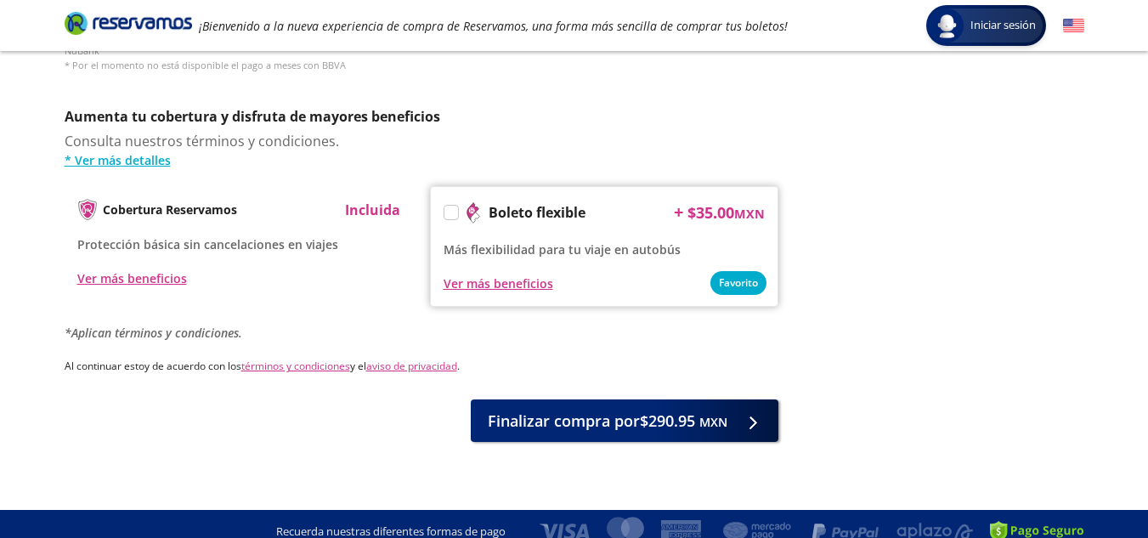
scroll to position [856, 0]
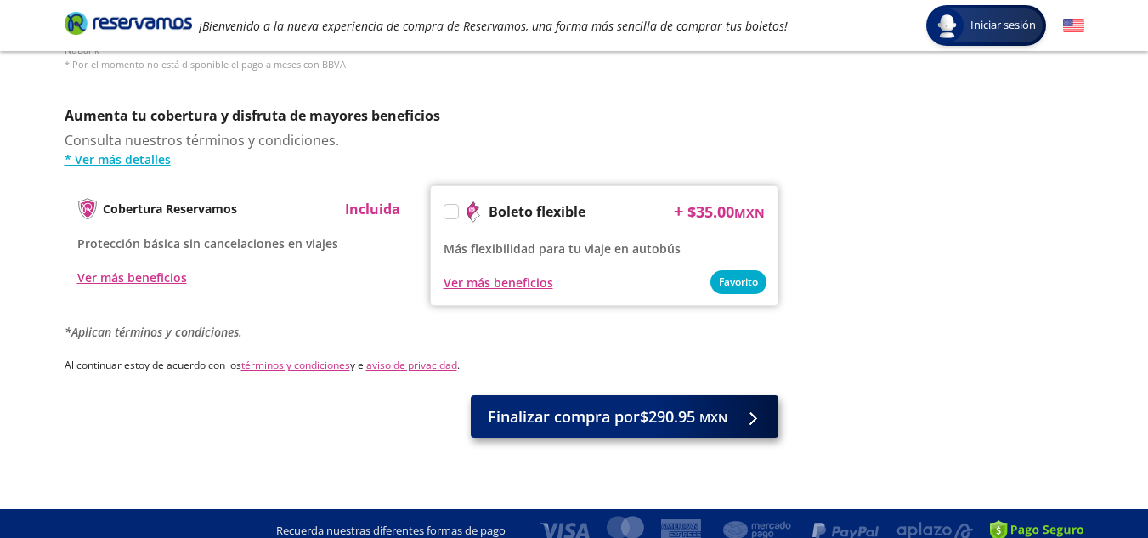
type input "LILIAN AMIONE SHEDID"
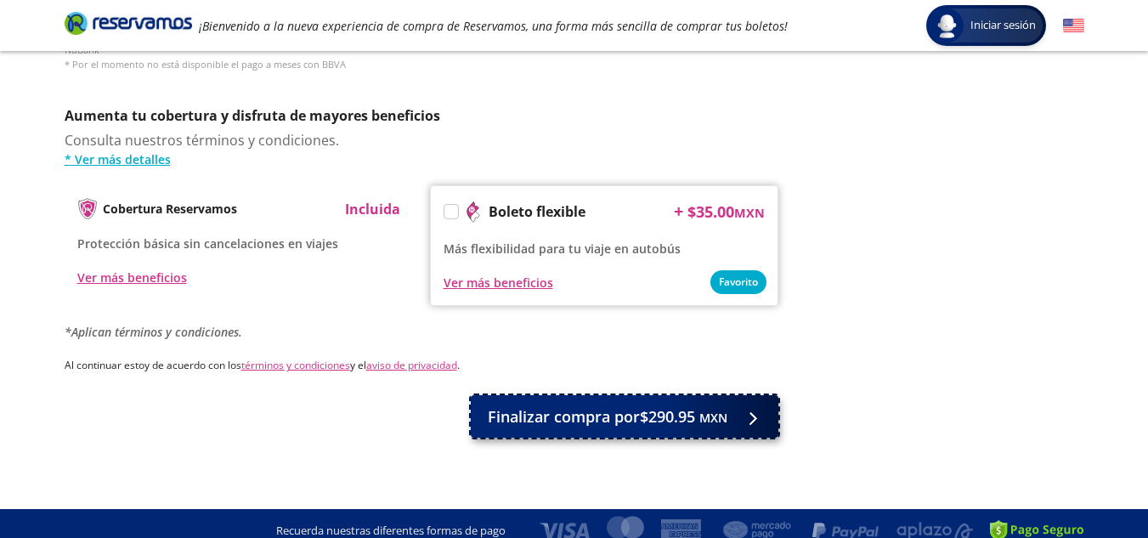
click at [554, 405] on span "Finalizar compra por $290.95 MXN" at bounding box center [608, 416] width 240 height 23
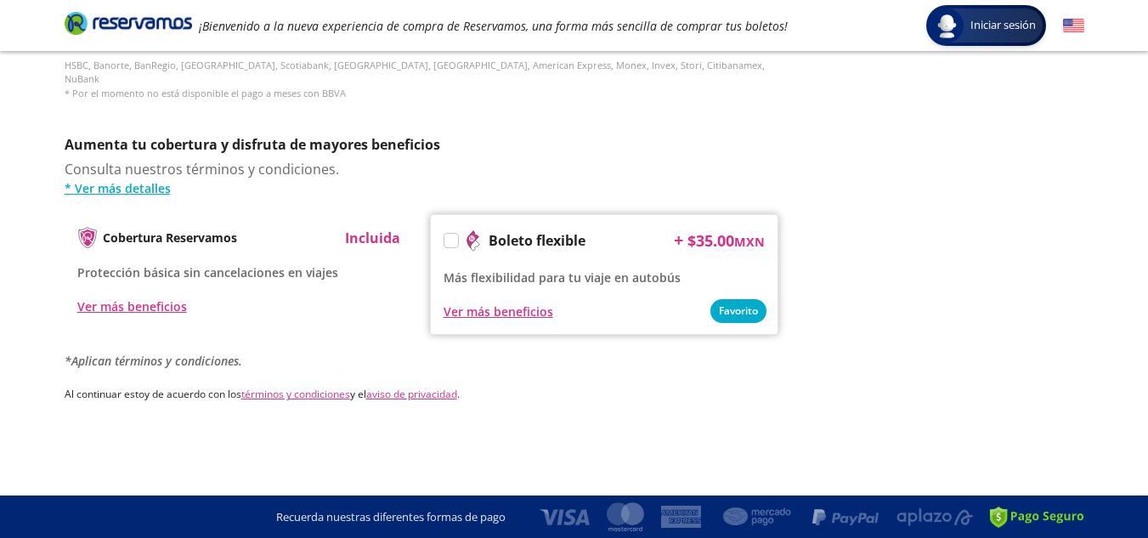
scroll to position [0, 0]
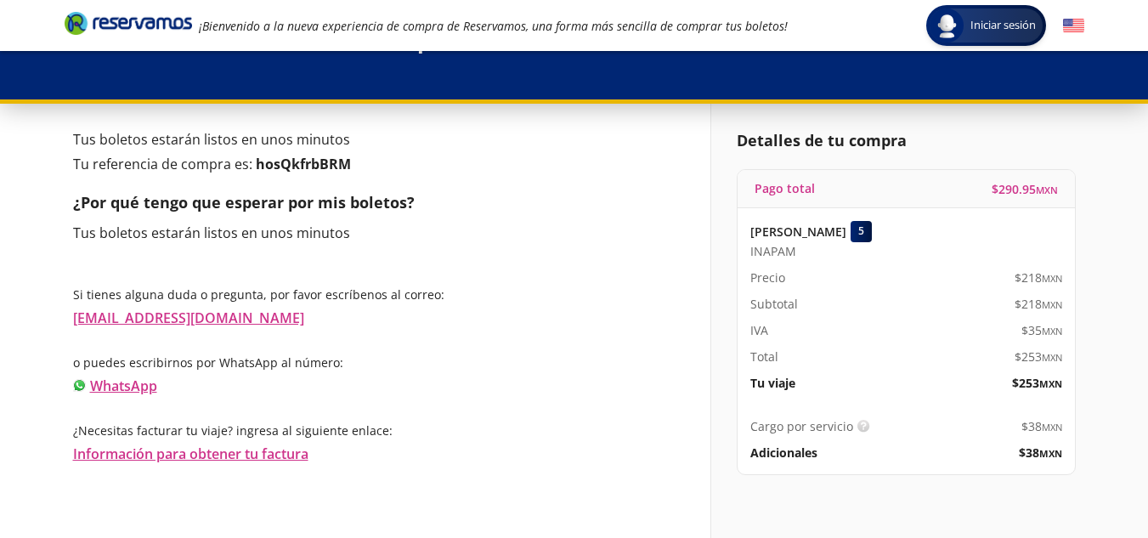
scroll to position [66, 0]
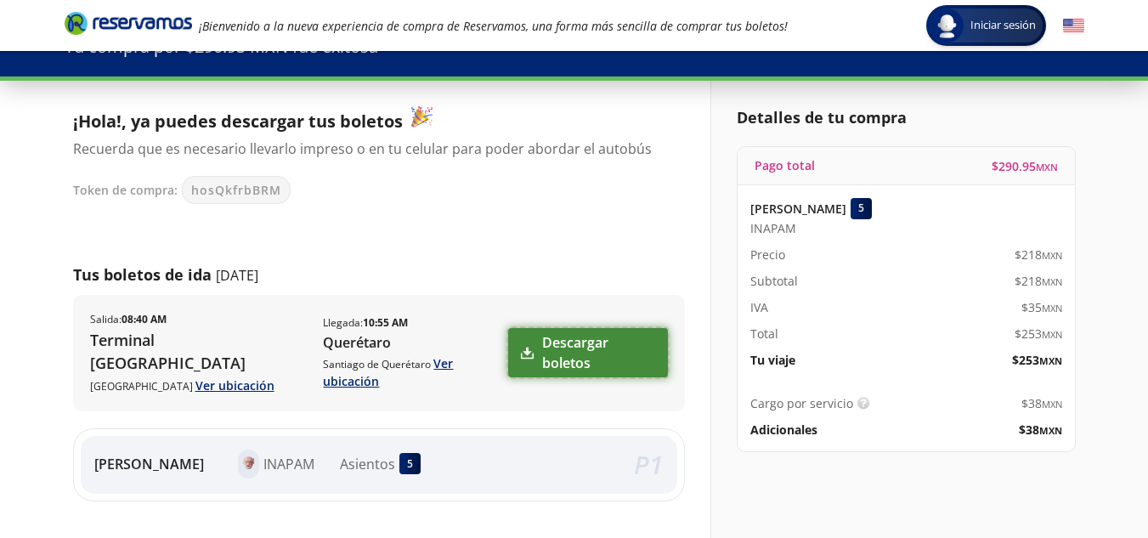
click at [521, 347] on icon at bounding box center [527, 353] width 13 height 13
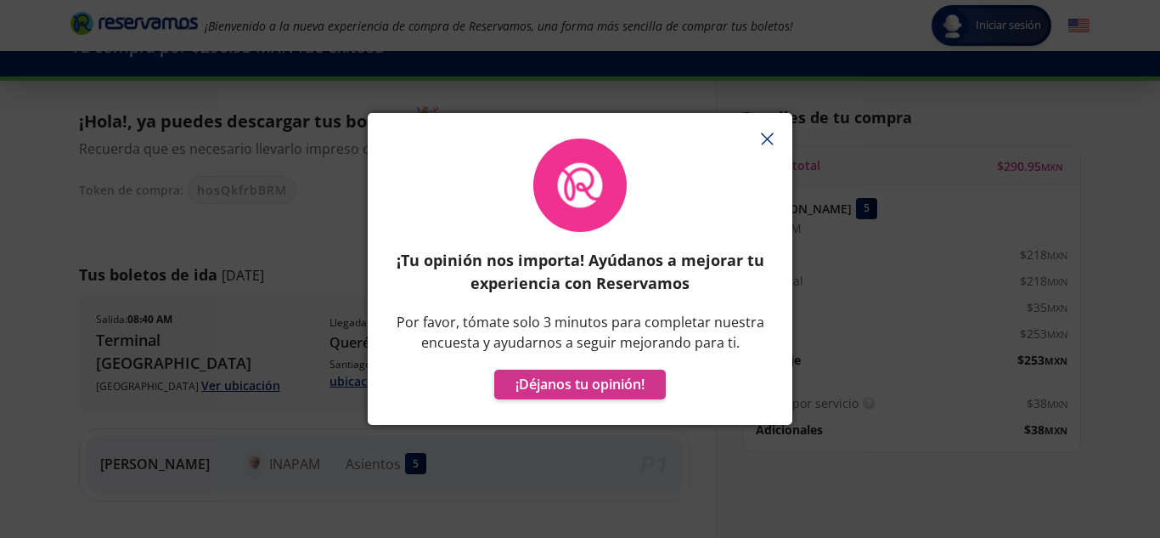
click at [772, 139] on icon "button" at bounding box center [767, 139] width 13 height 13
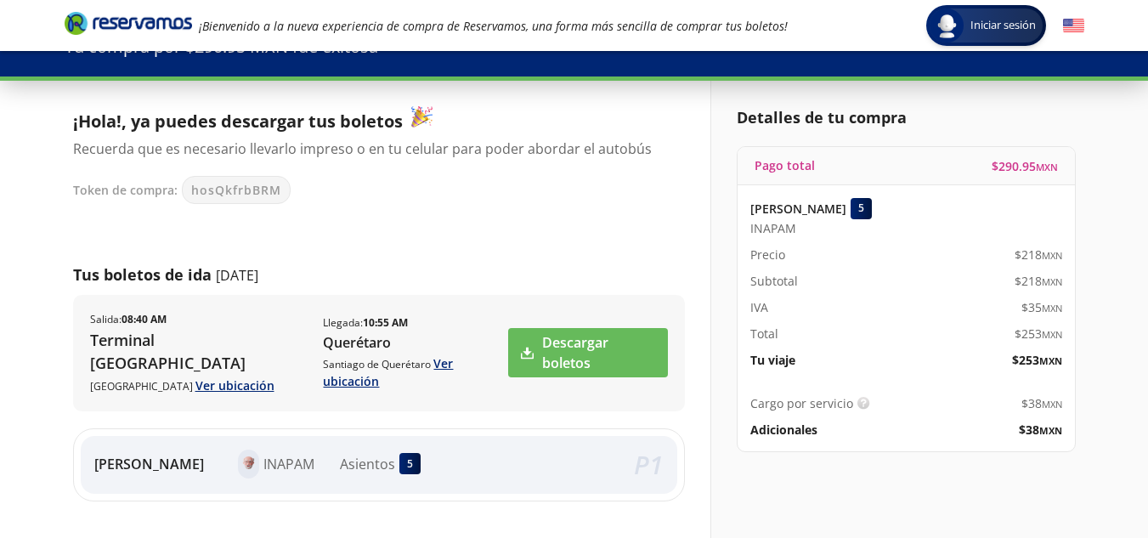
scroll to position [0, 0]
